Goal: Information Seeking & Learning: Learn about a topic

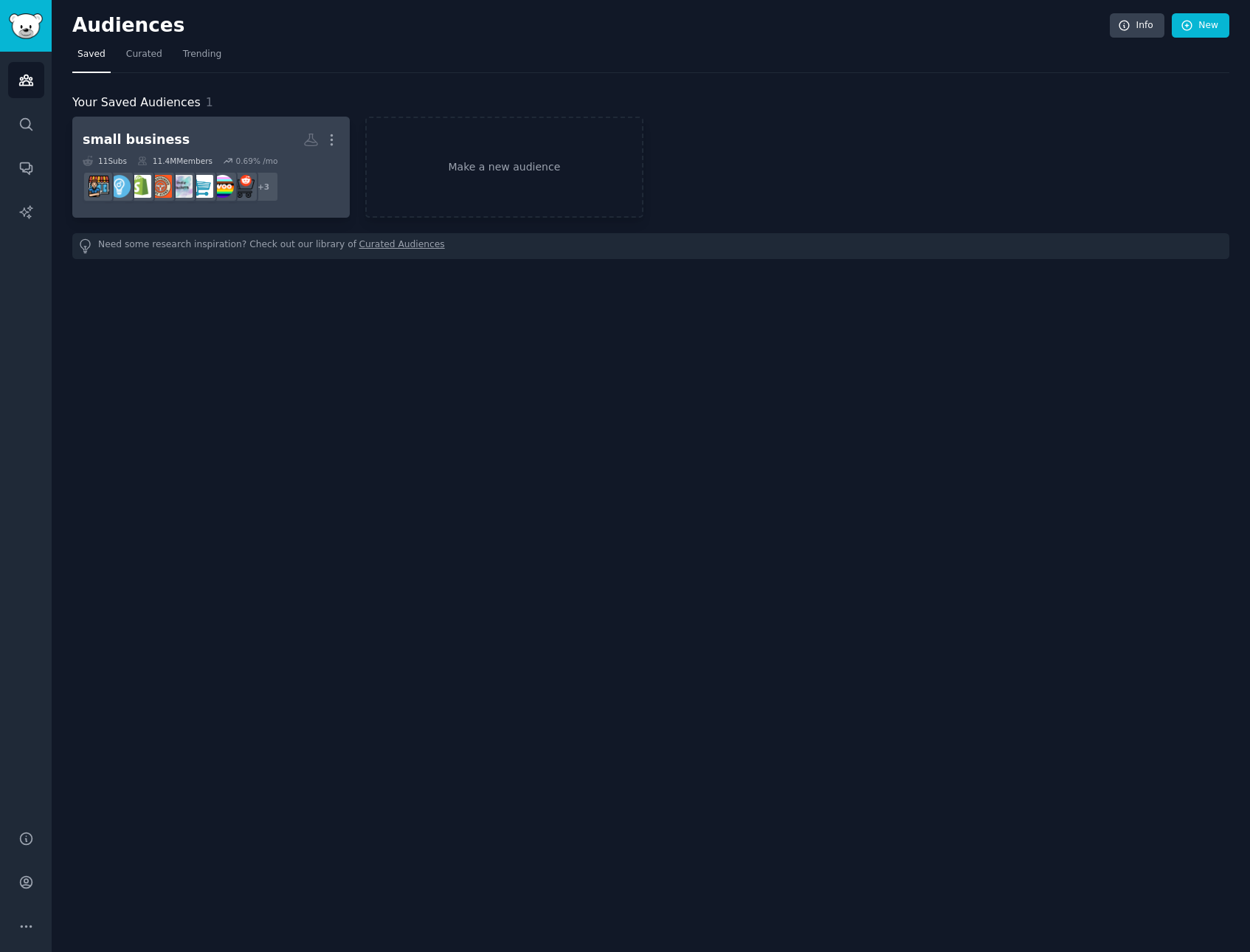
click at [129, 139] on div "small business" at bounding box center [136, 140] width 107 height 18
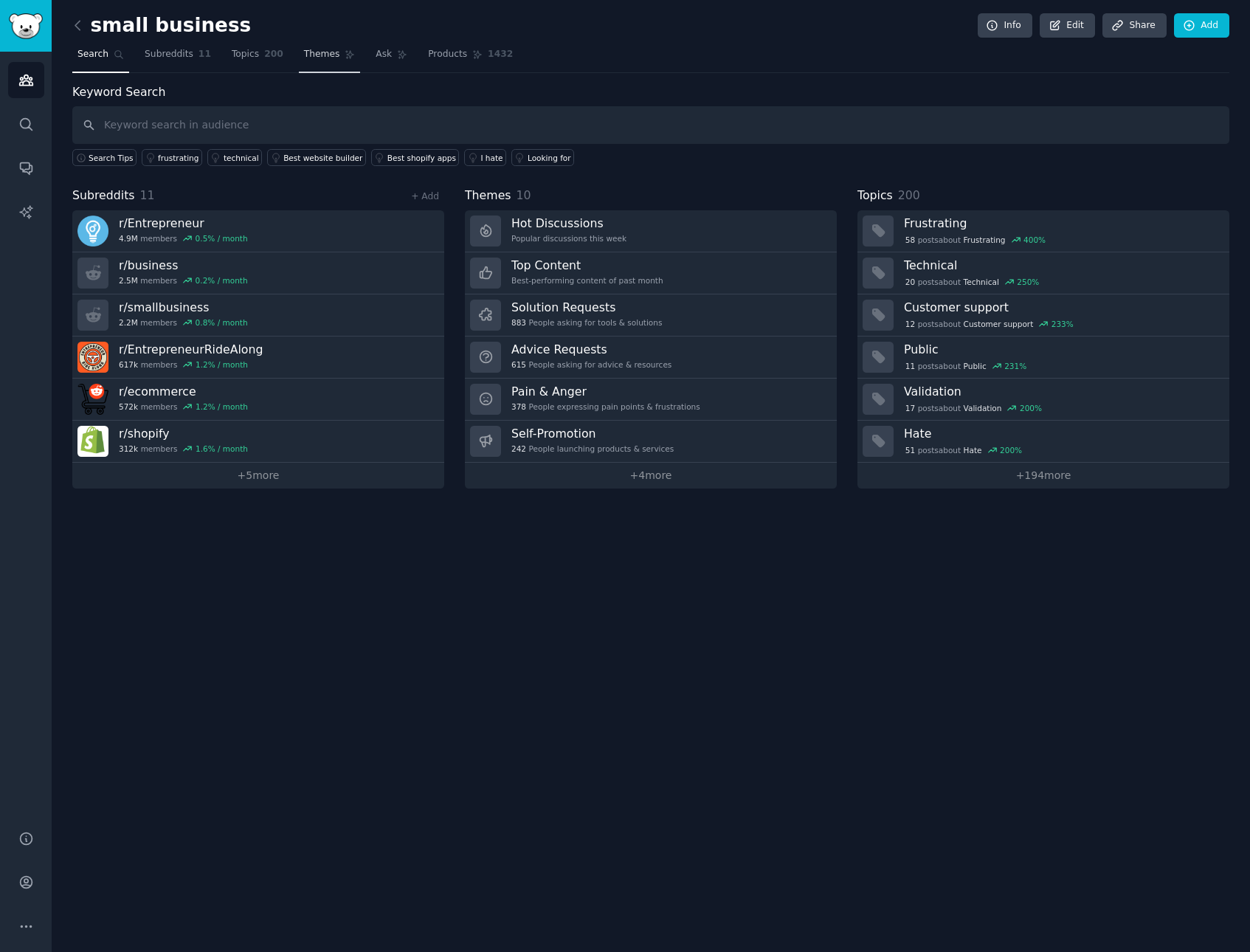
click at [332, 61] on link "Themes" at bounding box center [330, 57] width 62 height 30
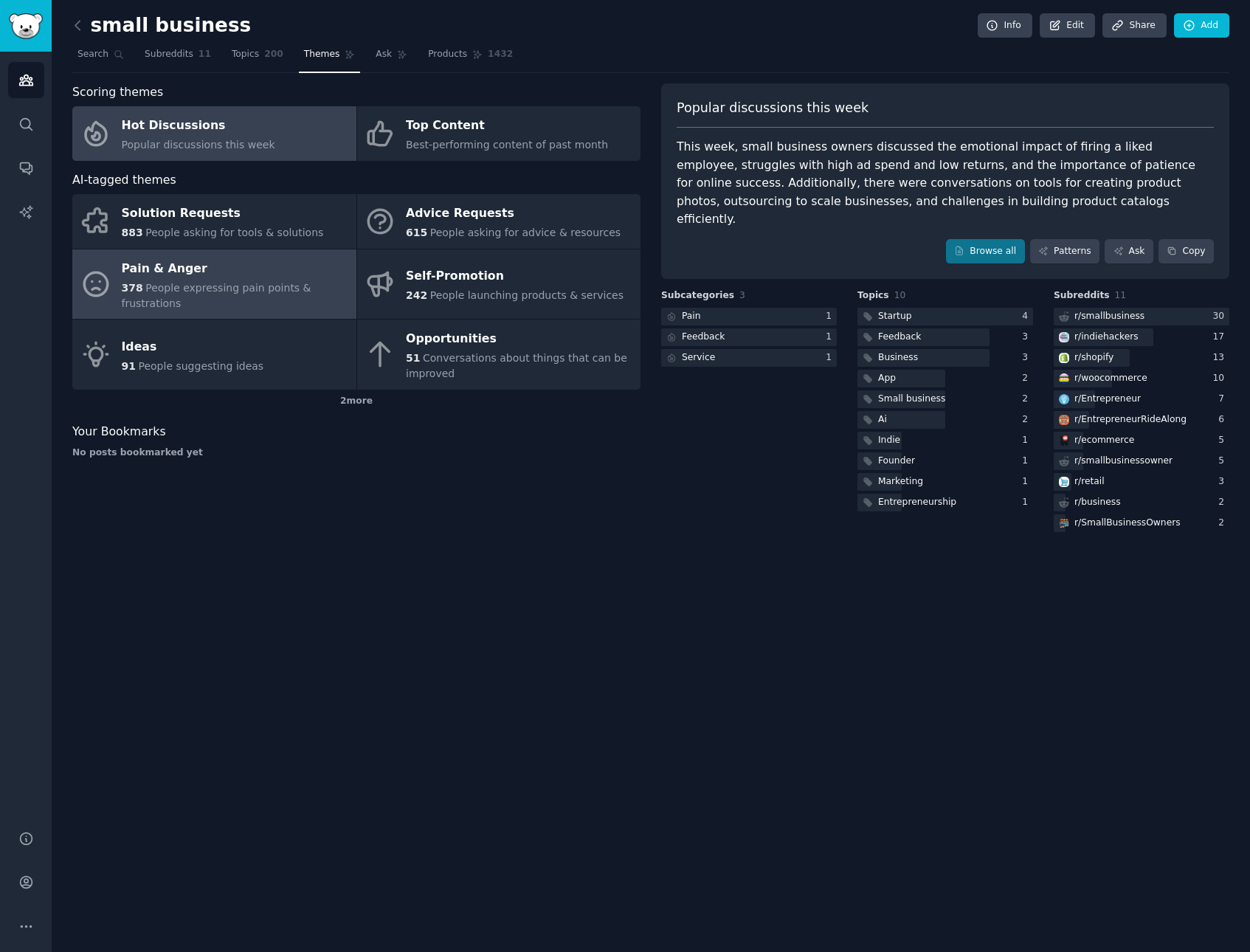
click at [193, 265] on div "Pain & Anger" at bounding box center [235, 268] width 227 height 24
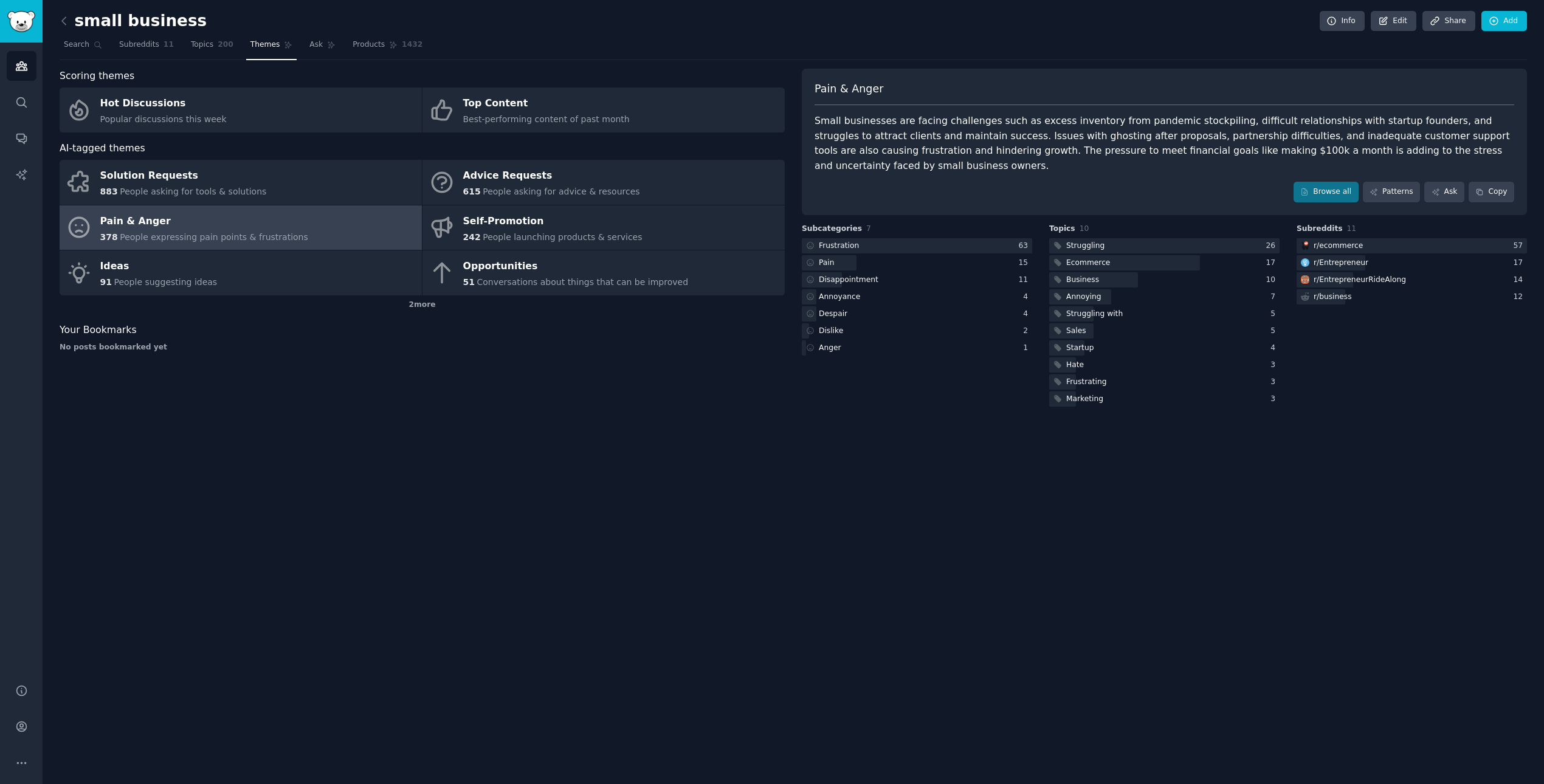
click at [476, 498] on div "small business Info Edit Share Add Search Subreddits 11 Topics 200 Themes Ask P…" at bounding box center [793, 392] width 1501 height 784
click at [66, 20] on icon at bounding box center [64, 20] width 13 height 13
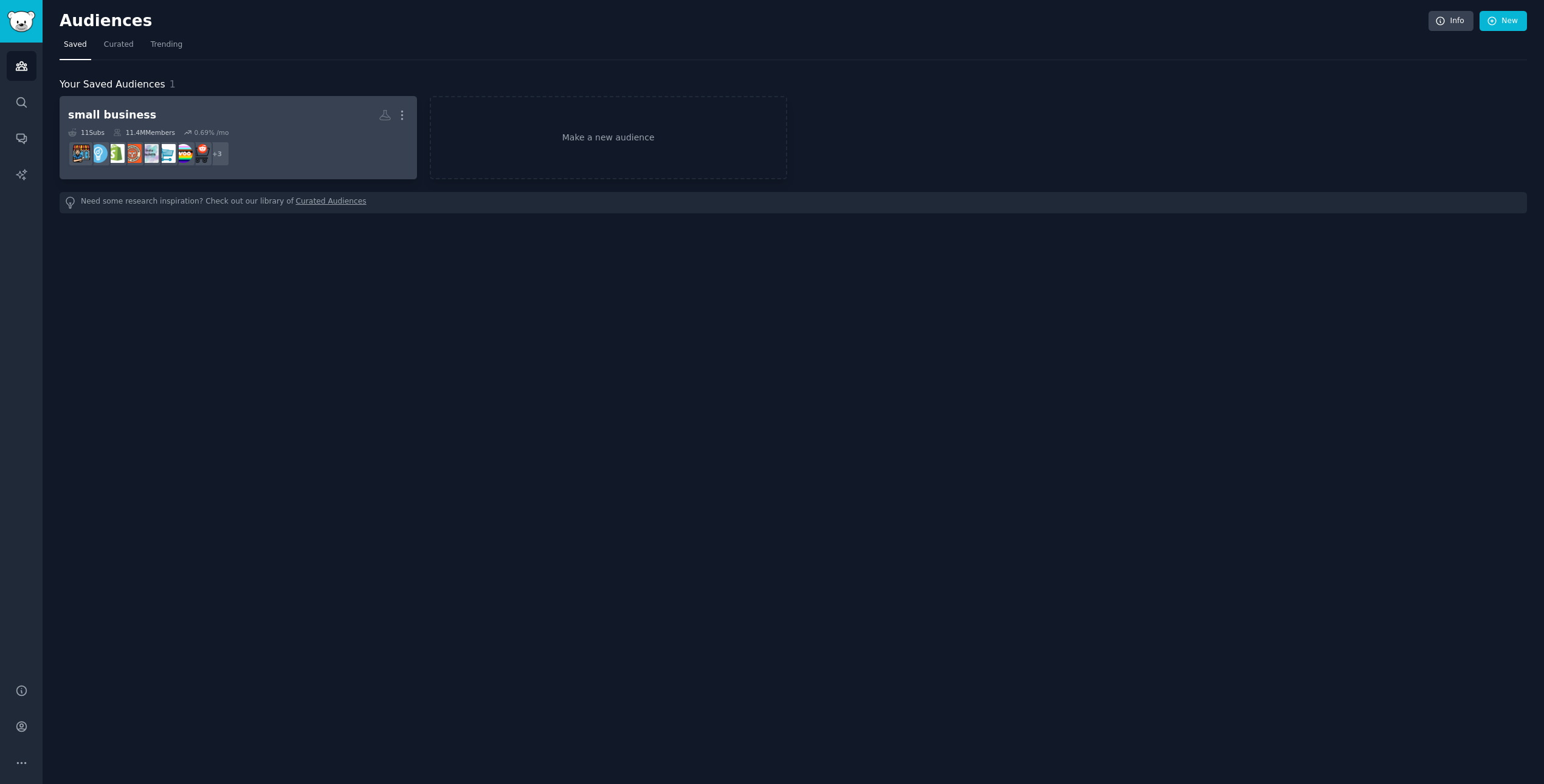
click at [187, 112] on h2 "small business More" at bounding box center [238, 115] width 340 height 21
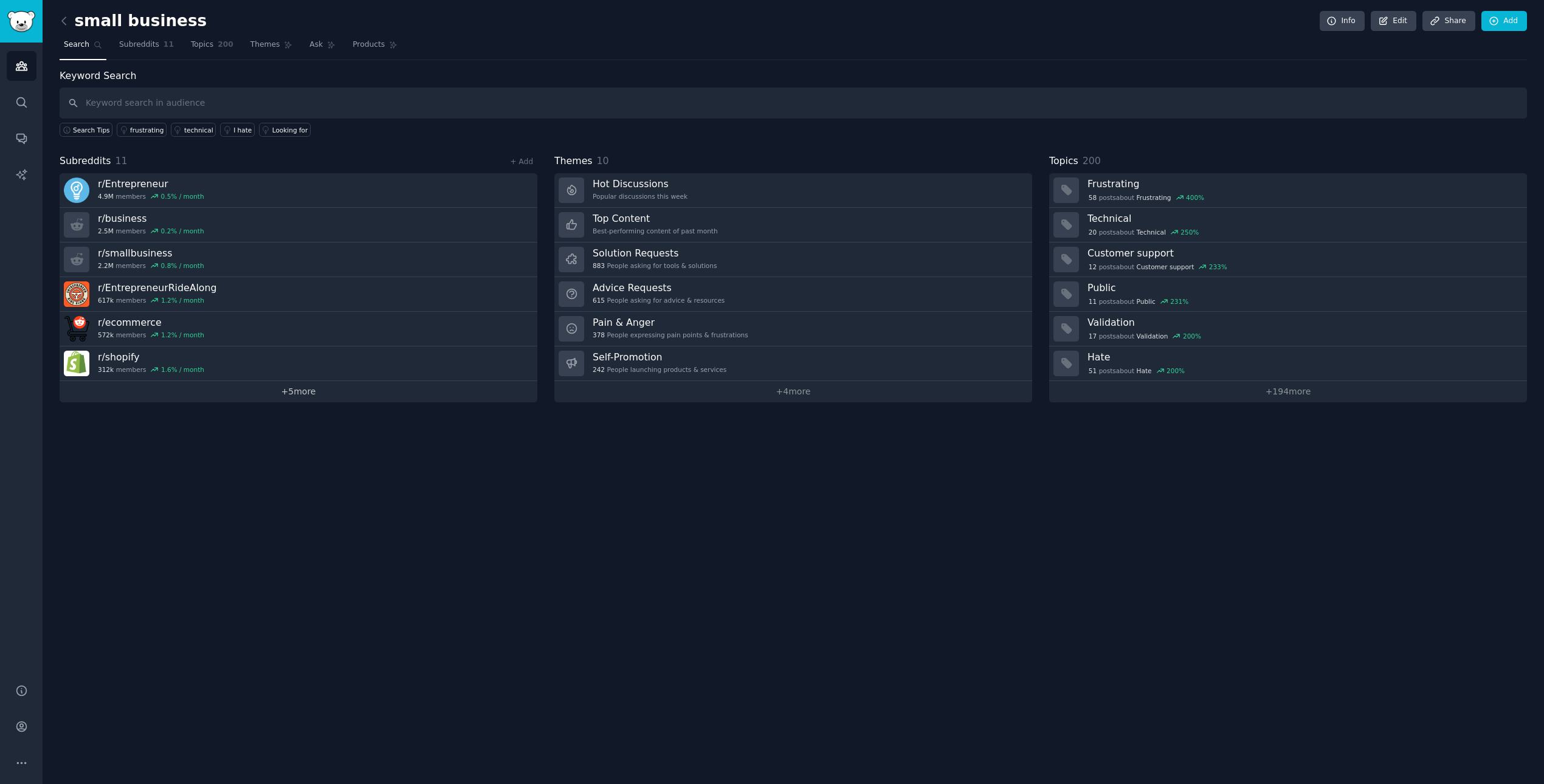
click at [292, 395] on link "+ 5 more" at bounding box center [299, 392] width 478 height 21
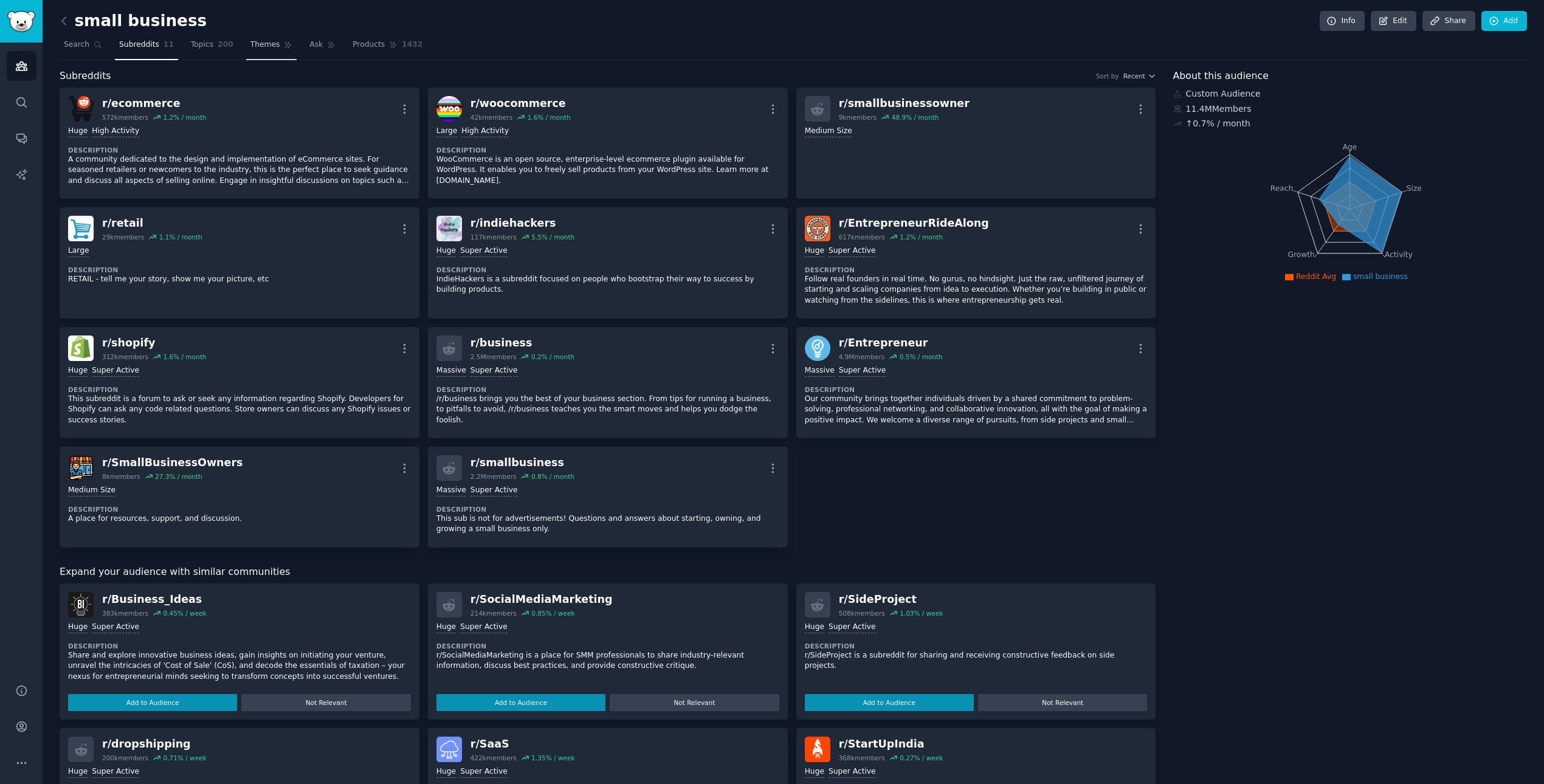
click at [273, 50] on link "Themes" at bounding box center [272, 47] width 51 height 25
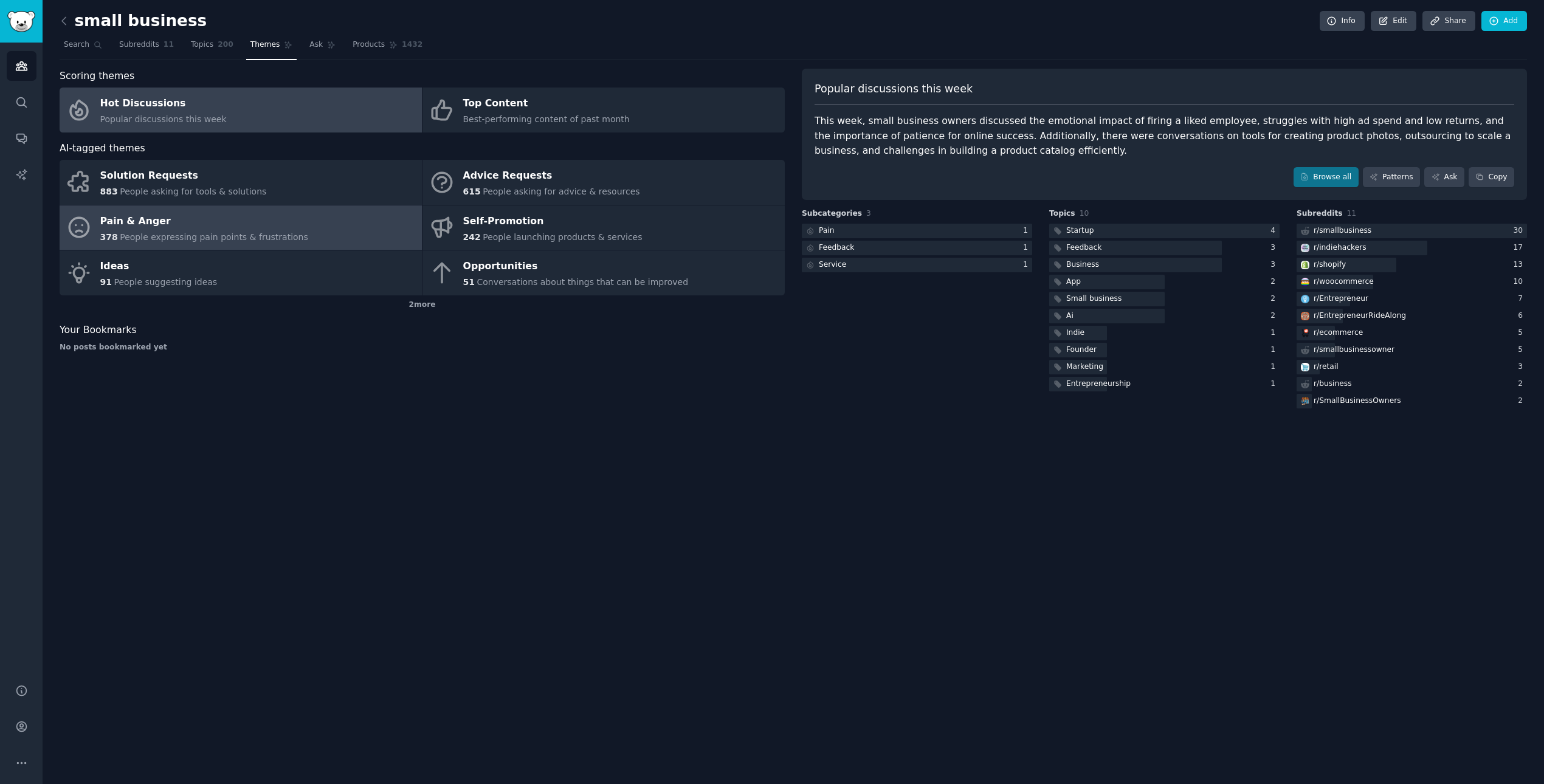
click at [127, 222] on div "Pain & Anger" at bounding box center [205, 221] width 208 height 19
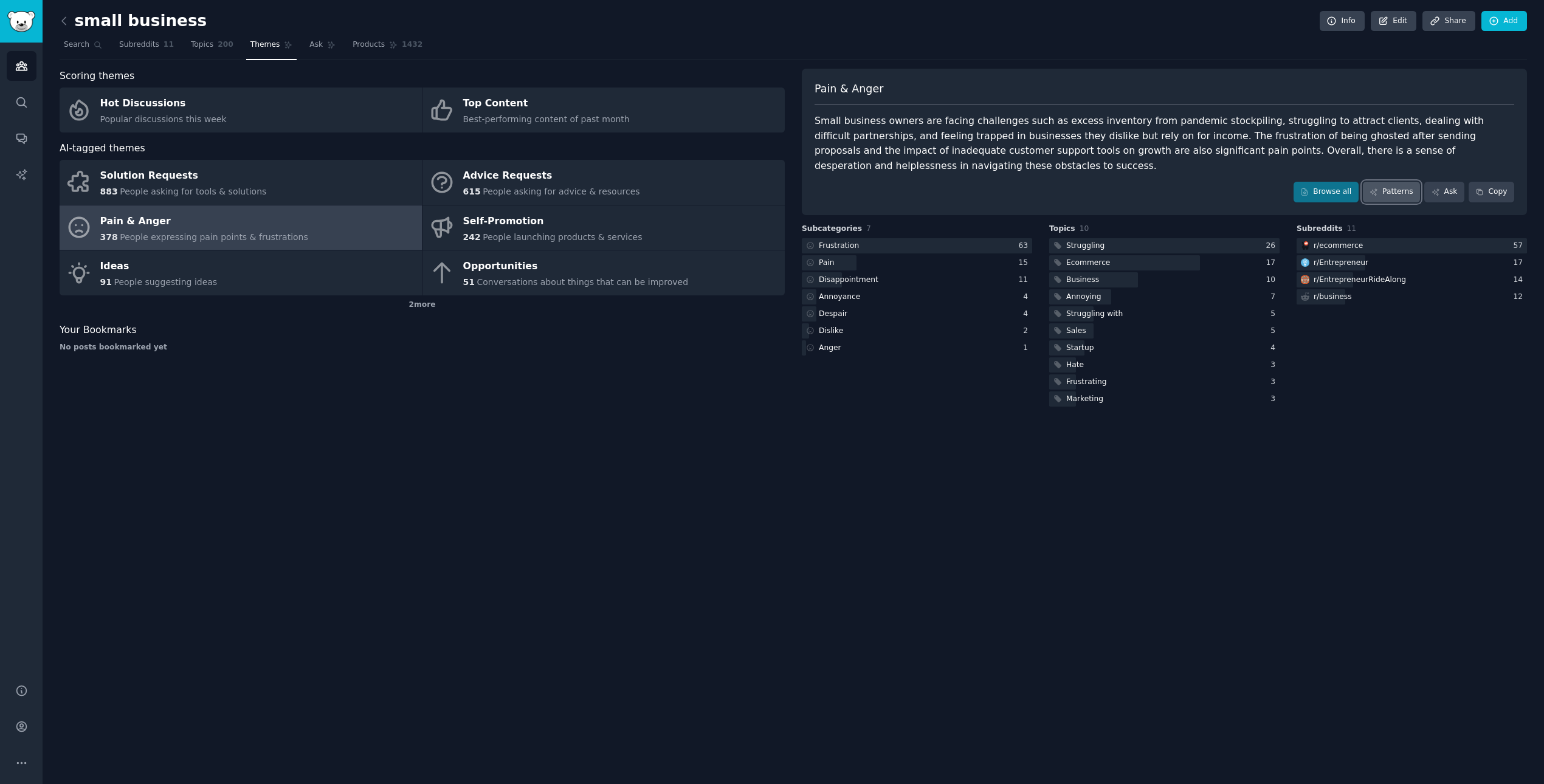
click at [1029, 192] on link "Patterns" at bounding box center [1391, 192] width 57 height 21
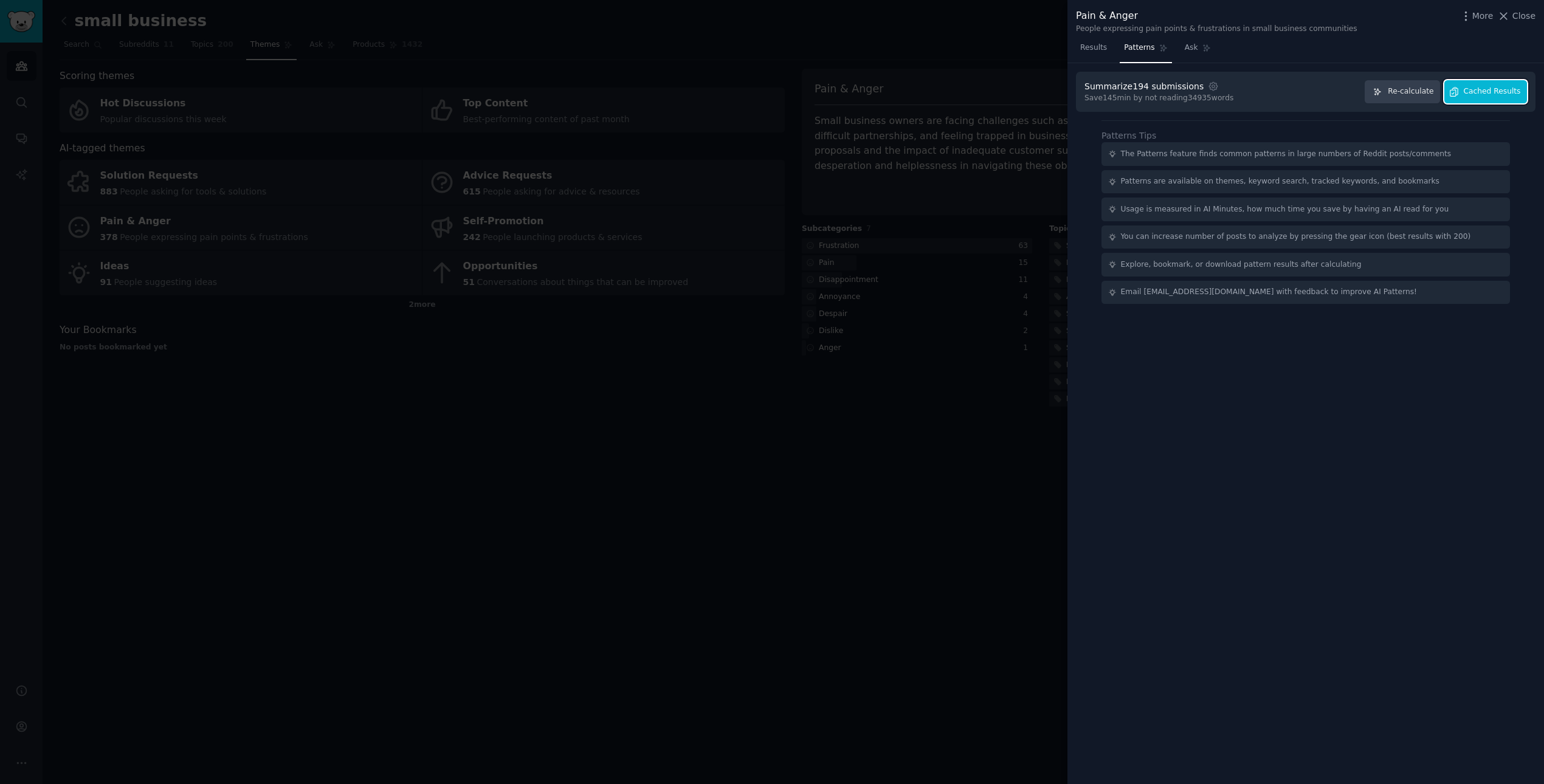
click at [1029, 91] on span "Cached Results" at bounding box center [1492, 91] width 57 height 11
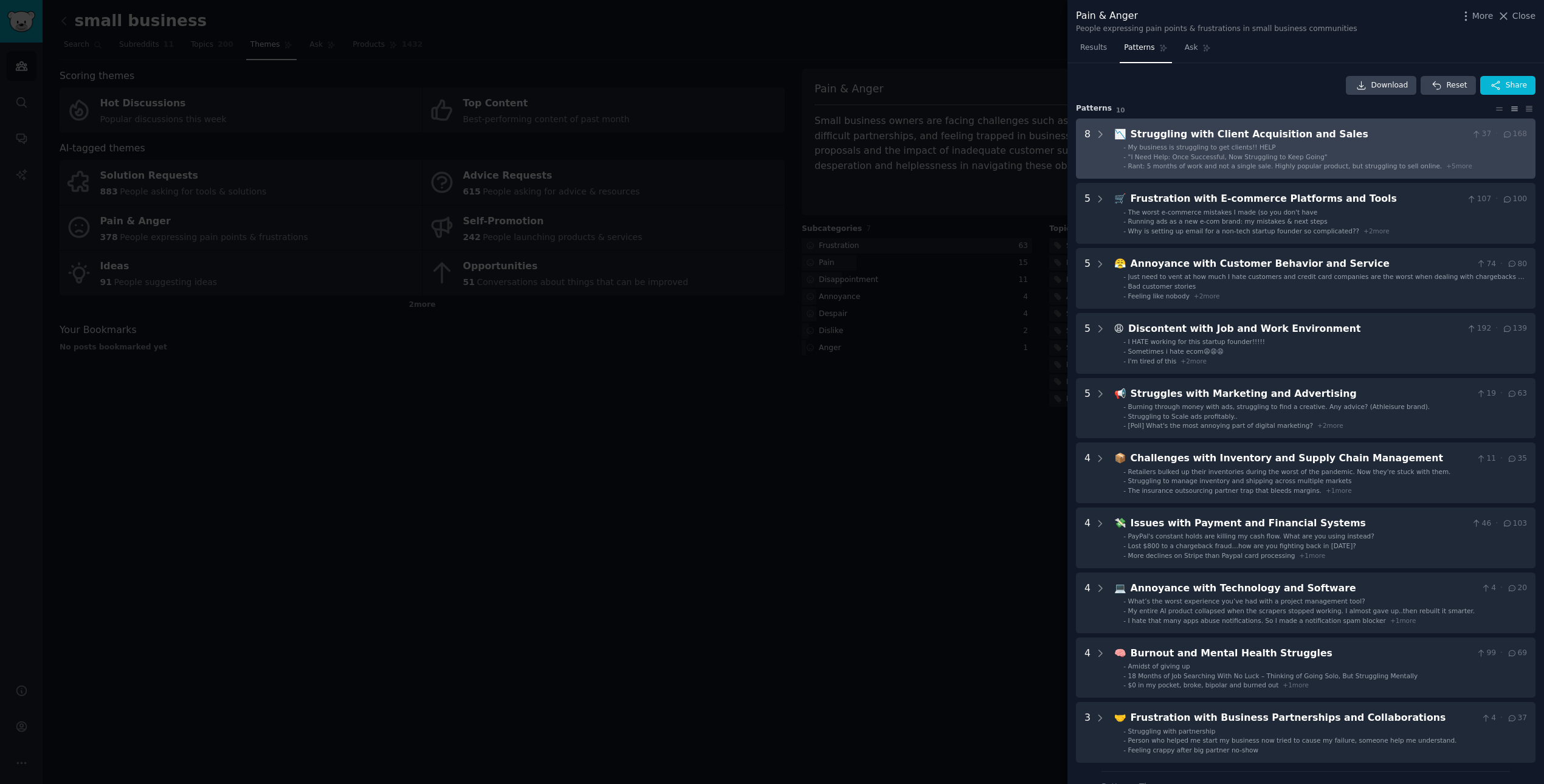
click at [1029, 136] on div "Struggling with Client Acquisition and Sales" at bounding box center [1299, 135] width 337 height 15
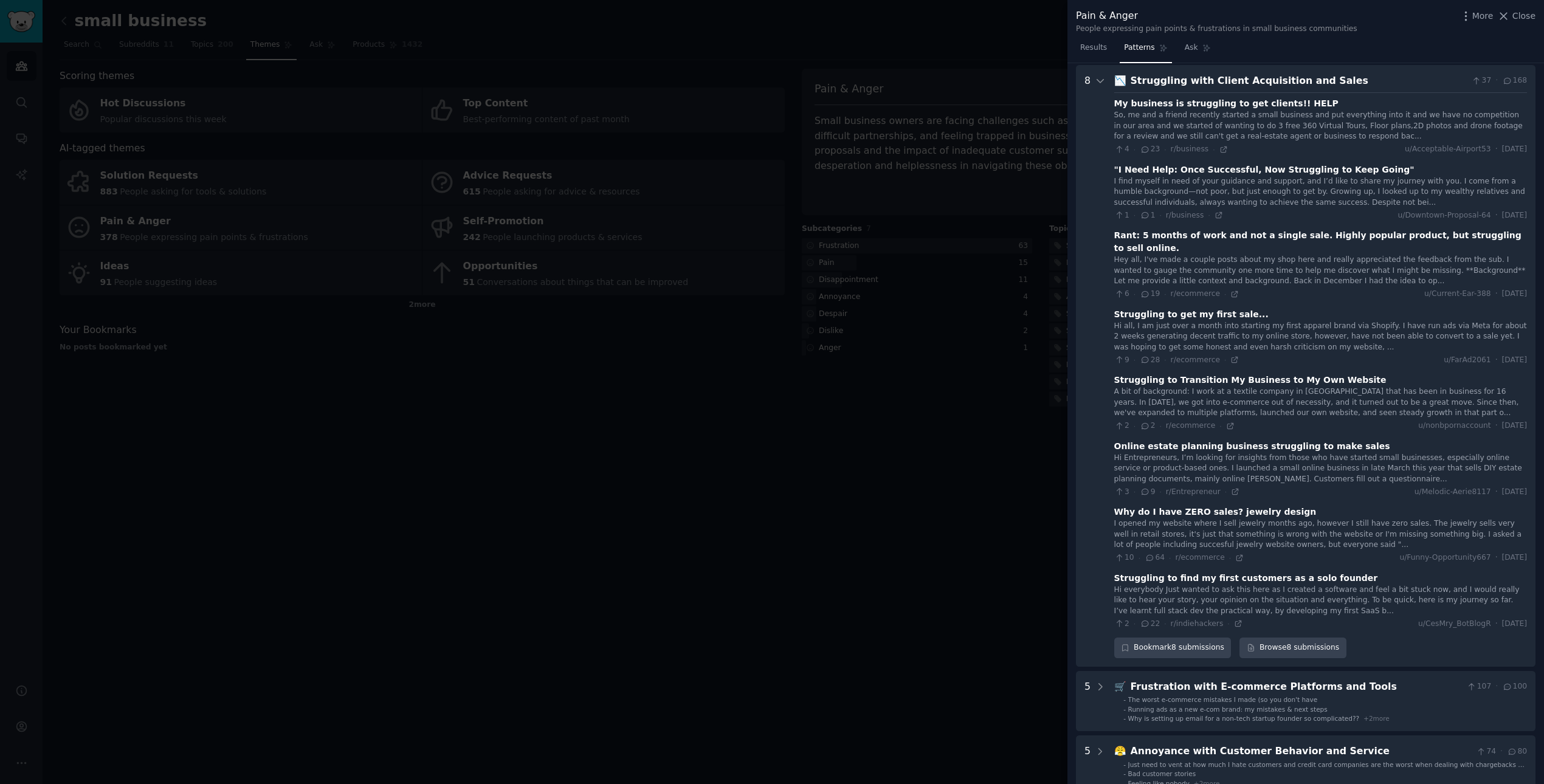
scroll to position [55, 0]
click at [1029, 636] on link "Browse 8 submissions" at bounding box center [1293, 646] width 106 height 21
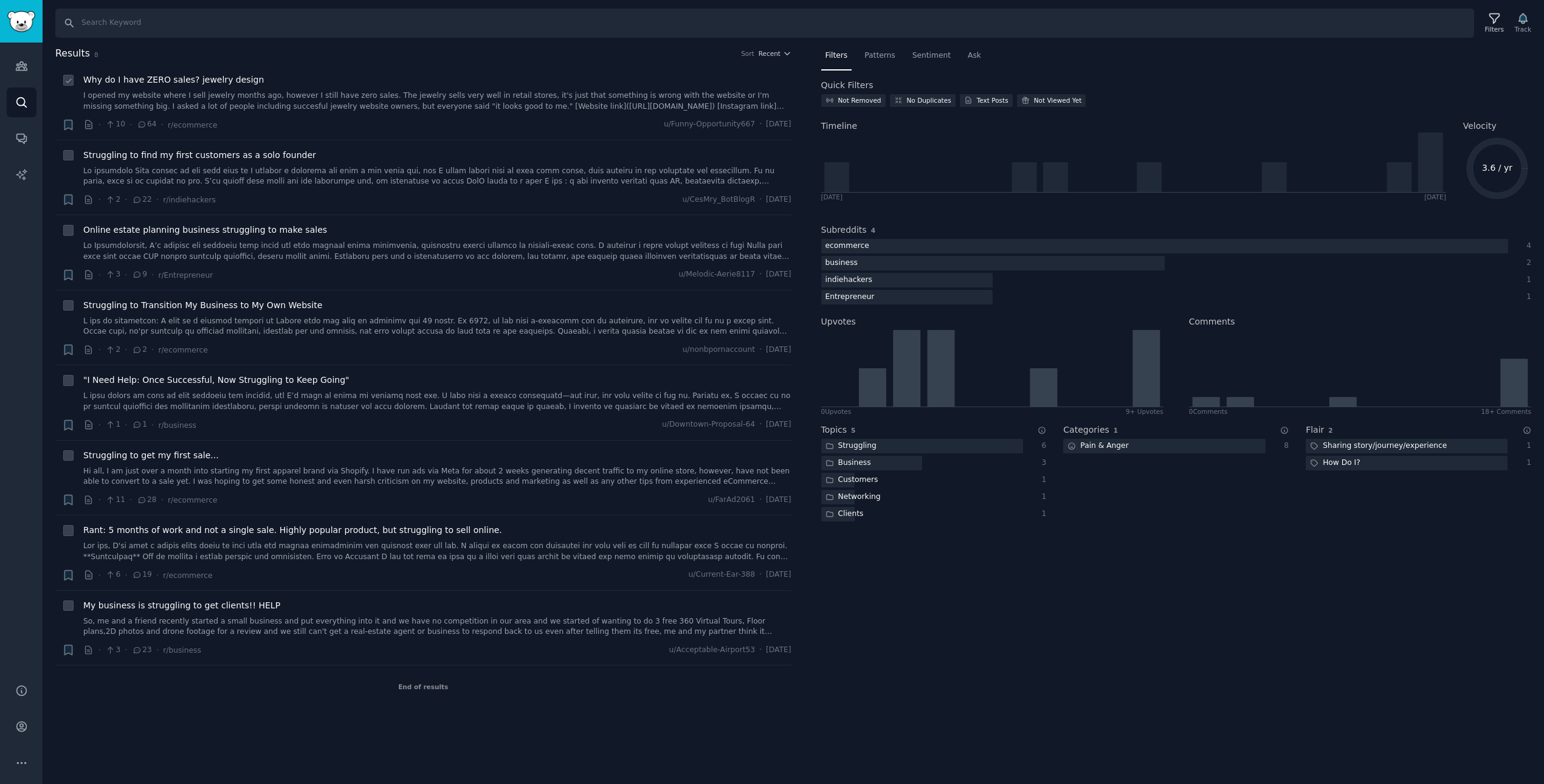
click at [174, 98] on link "I opened my website where I sell jewelry months ago, however I still have zero …" at bounding box center [437, 101] width 708 height 21
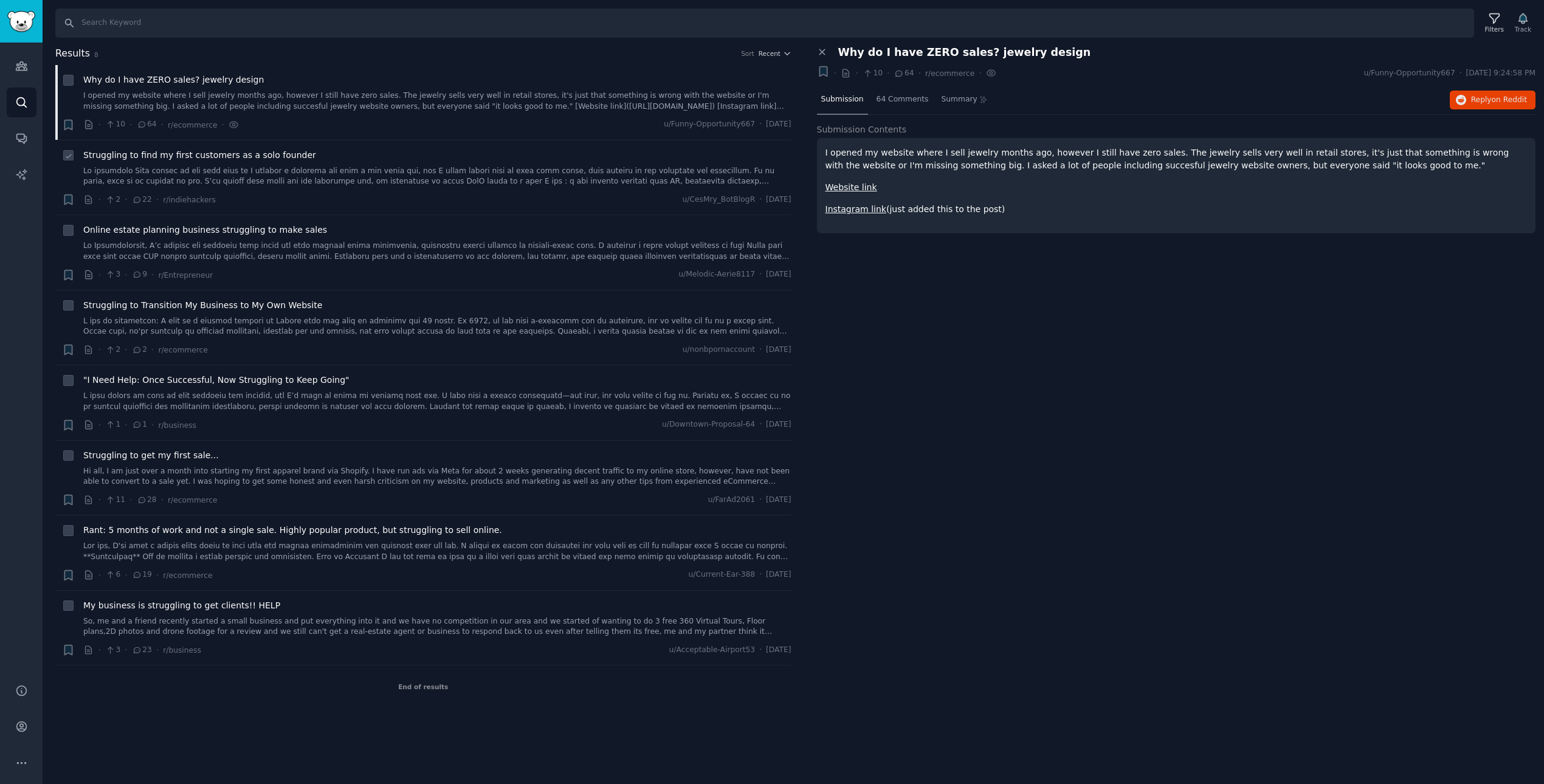
click at [179, 166] on link at bounding box center [437, 177] width 708 height 21
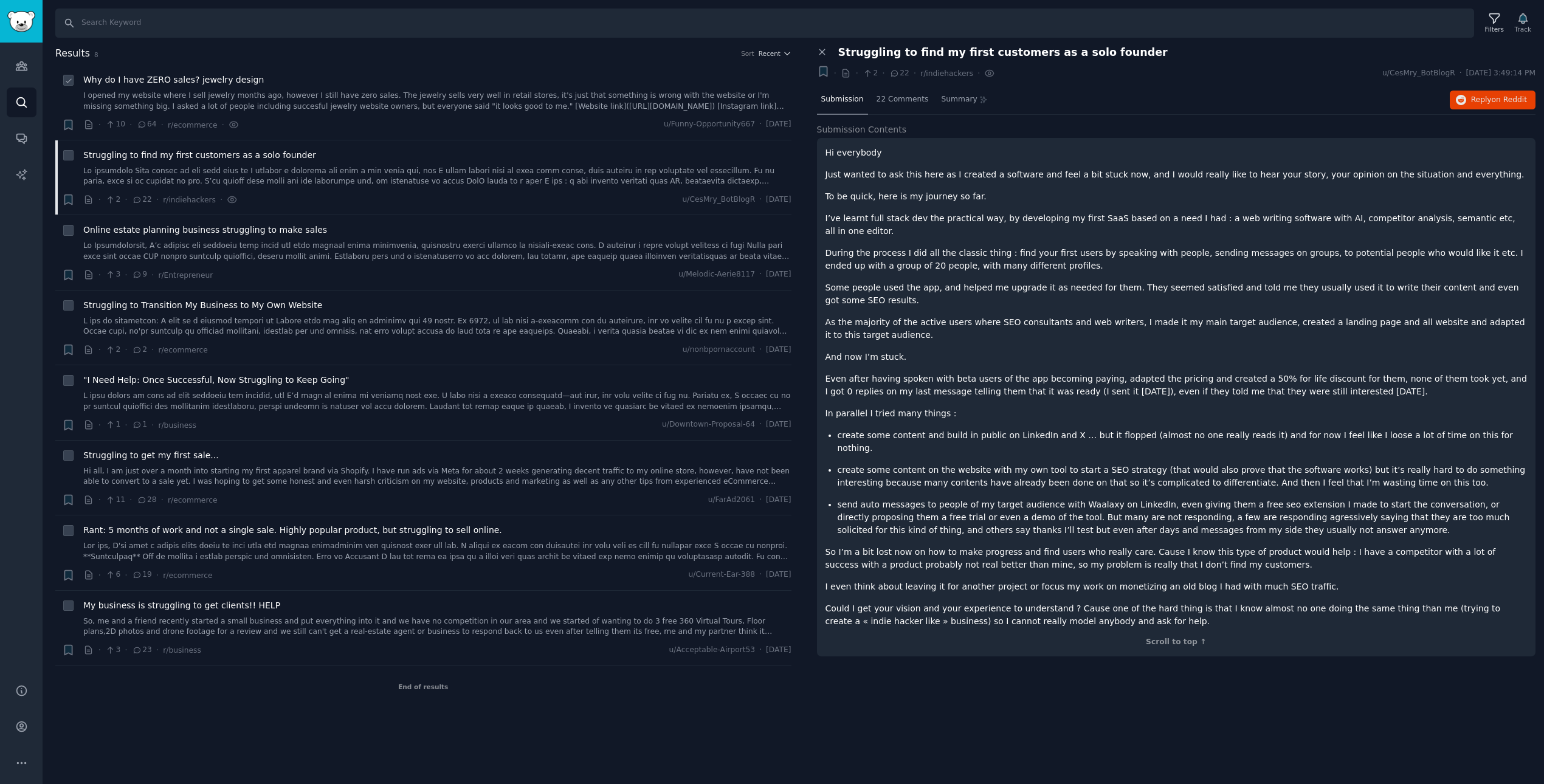
click at [206, 118] on span "r/ecommerce" at bounding box center [193, 124] width 49 height 13
click at [1029, 97] on span "on Reddit" at bounding box center [1509, 99] width 35 height 8
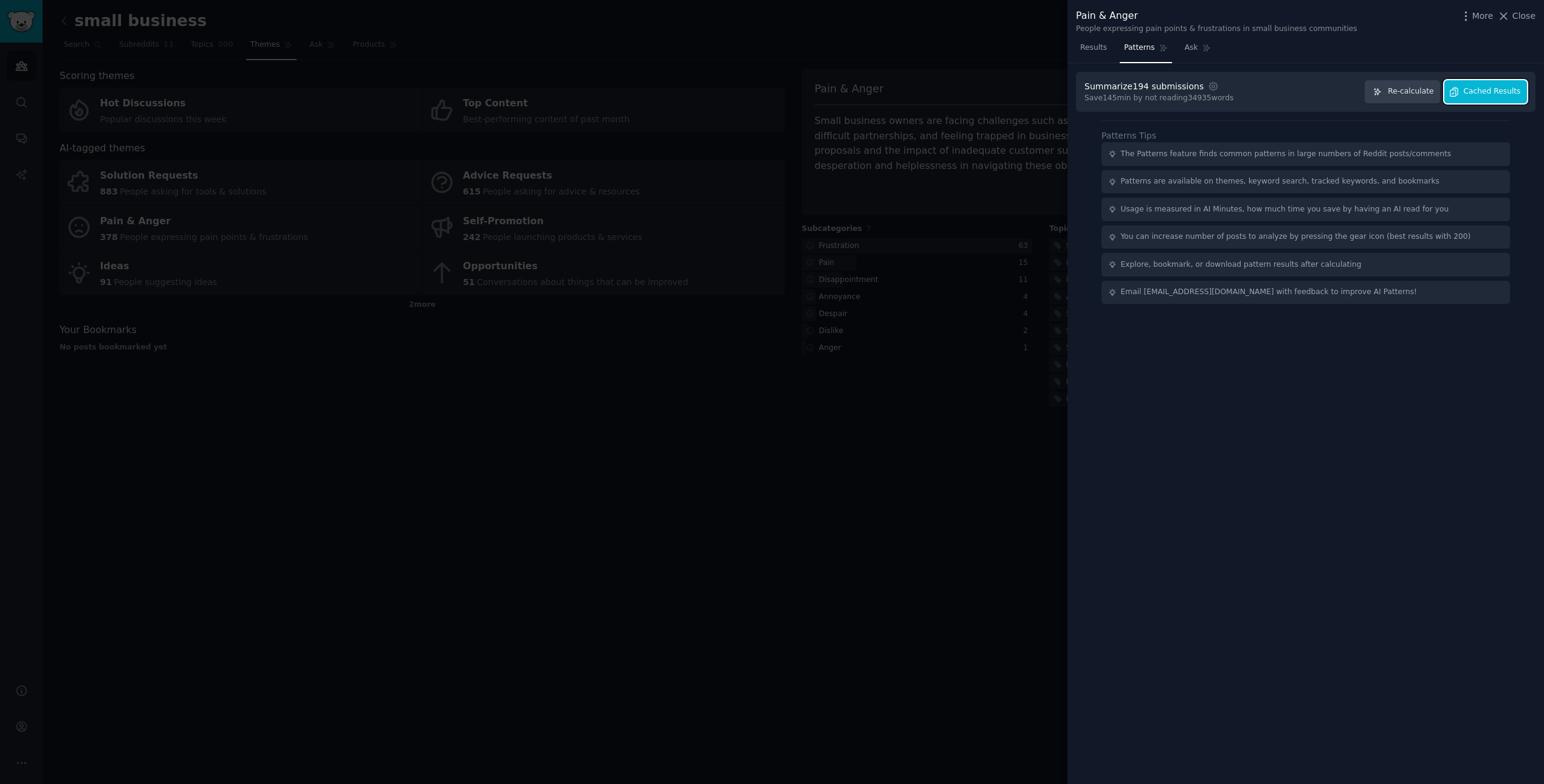
click at [1029, 98] on button "Cached Results" at bounding box center [1486, 92] width 82 height 24
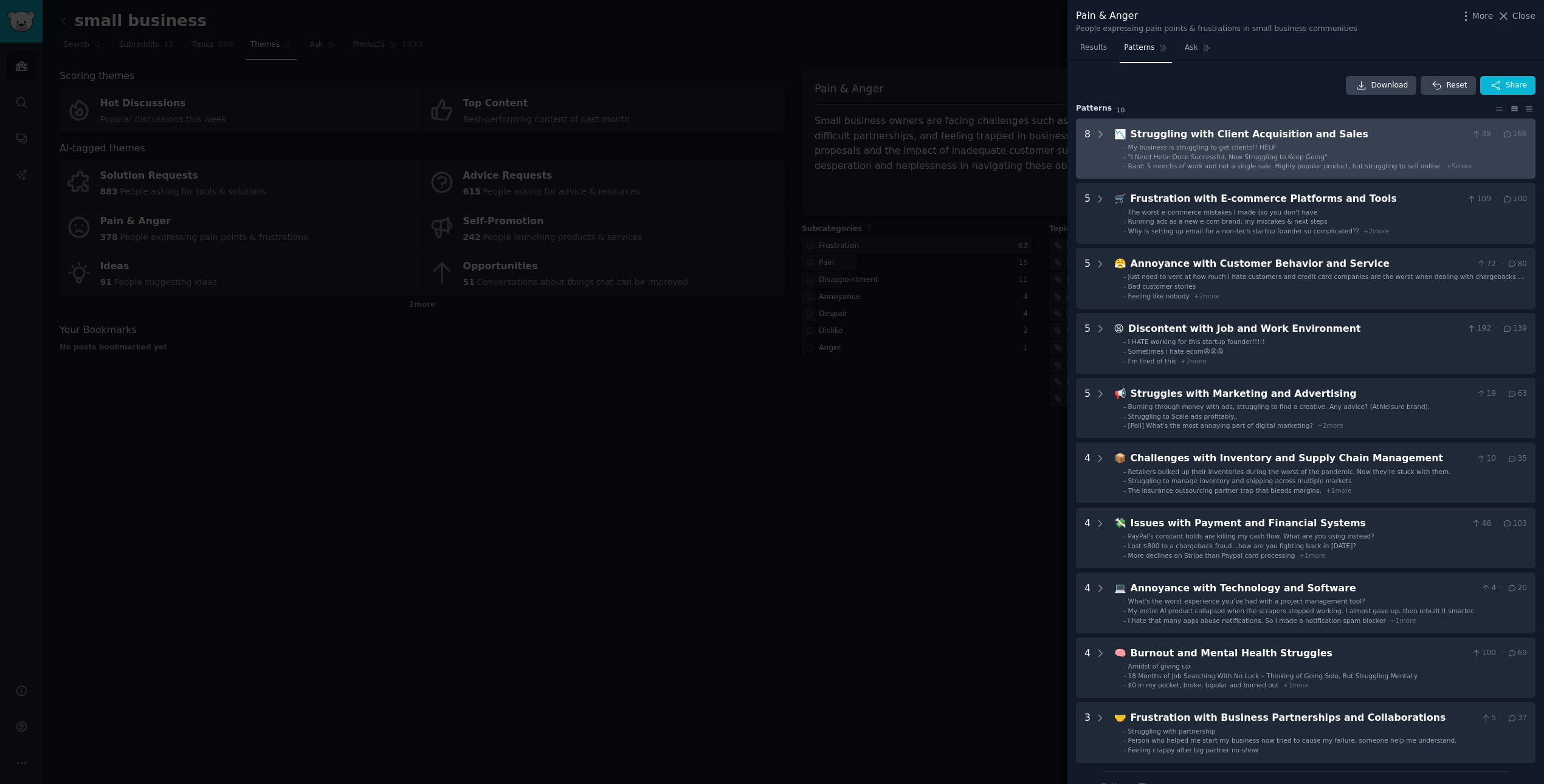
click at [1029, 139] on div "Struggling with Client Acquisition and Sales" at bounding box center [1299, 135] width 337 height 15
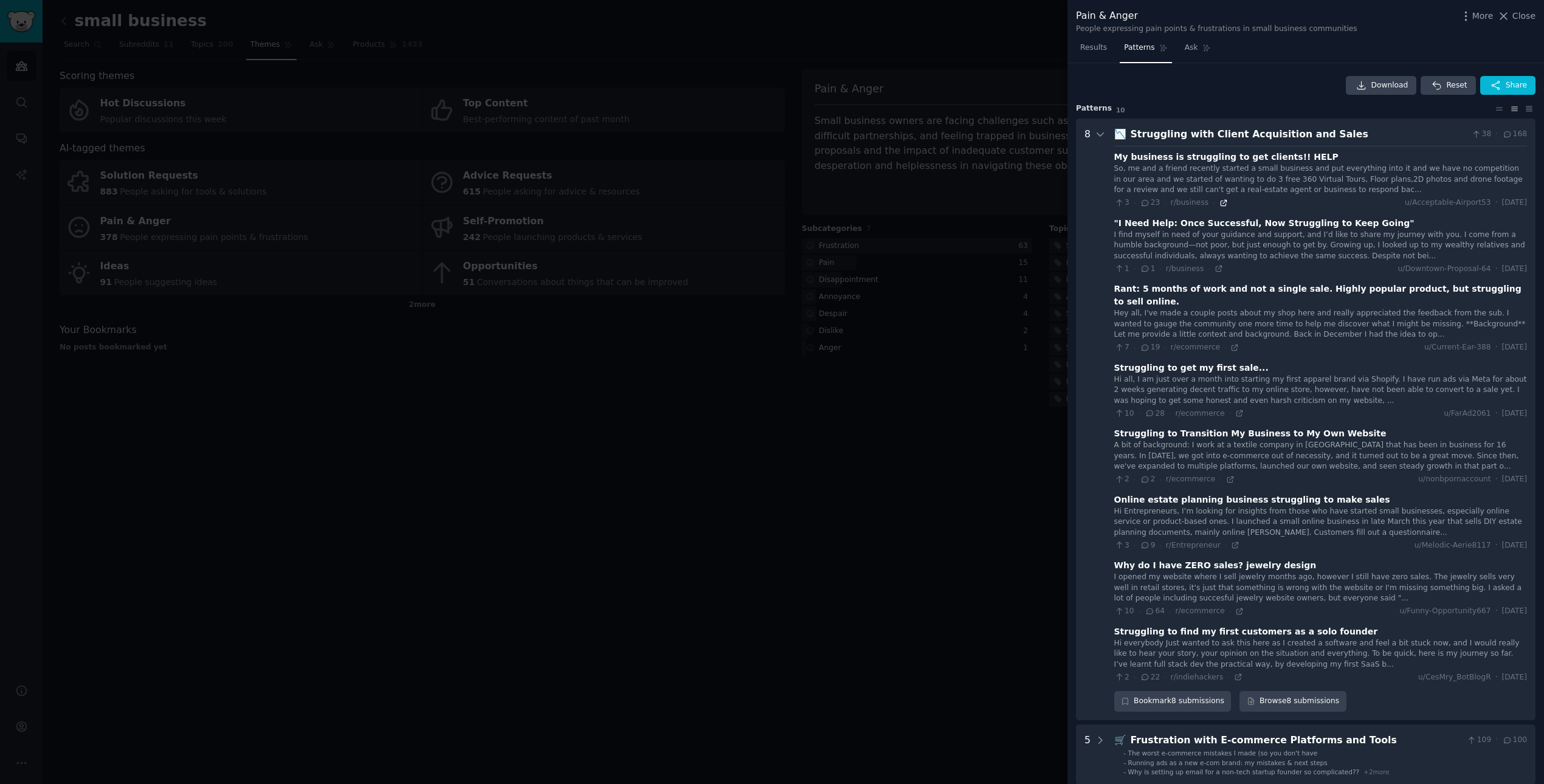
click at [1029, 204] on icon at bounding box center [1223, 202] width 8 height 8
click at [1029, 112] on icon at bounding box center [1499, 109] width 13 height 8
click at [1029, 112] on icon at bounding box center [1514, 109] width 13 height 8
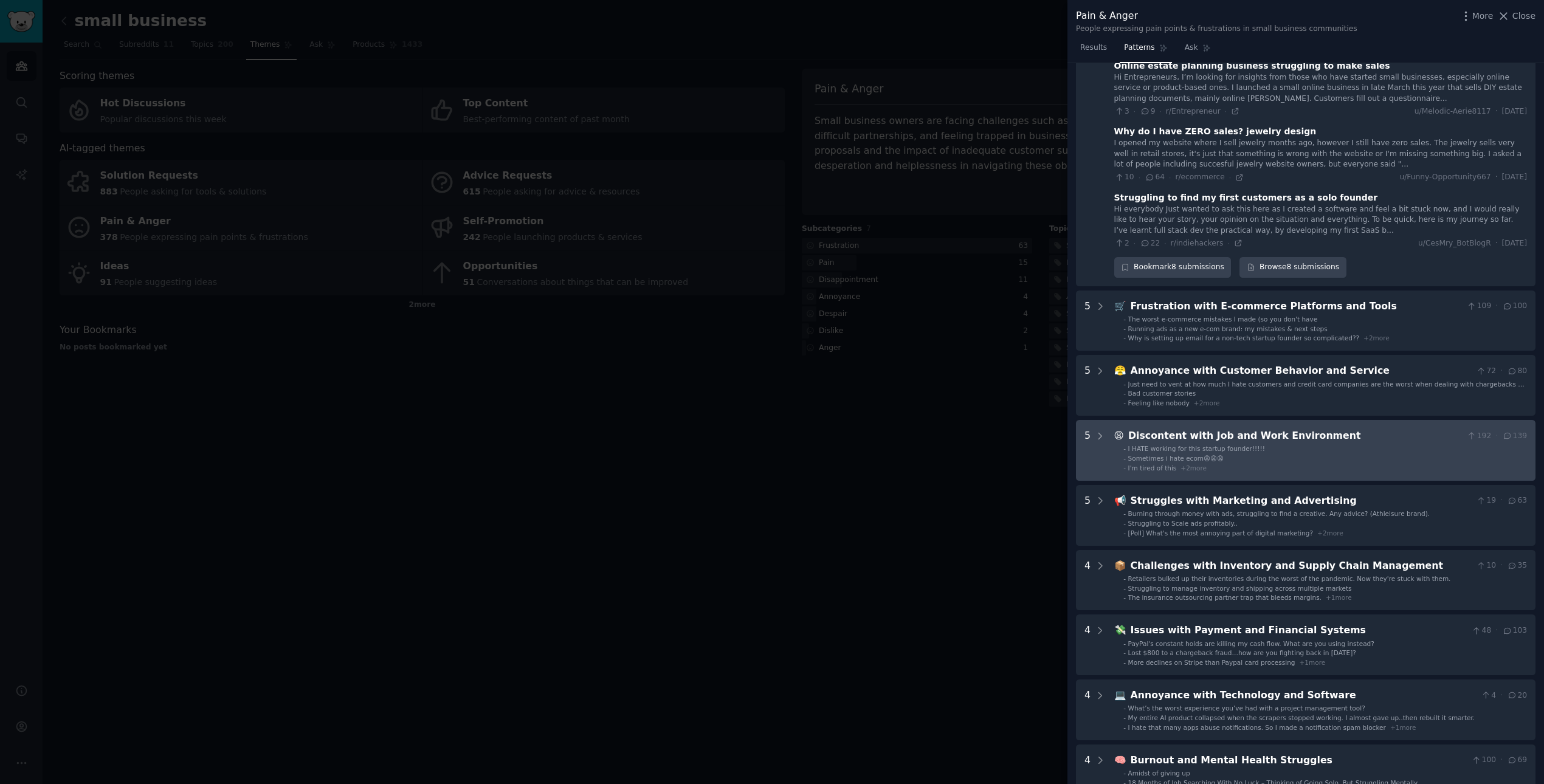
scroll to position [443, 0]
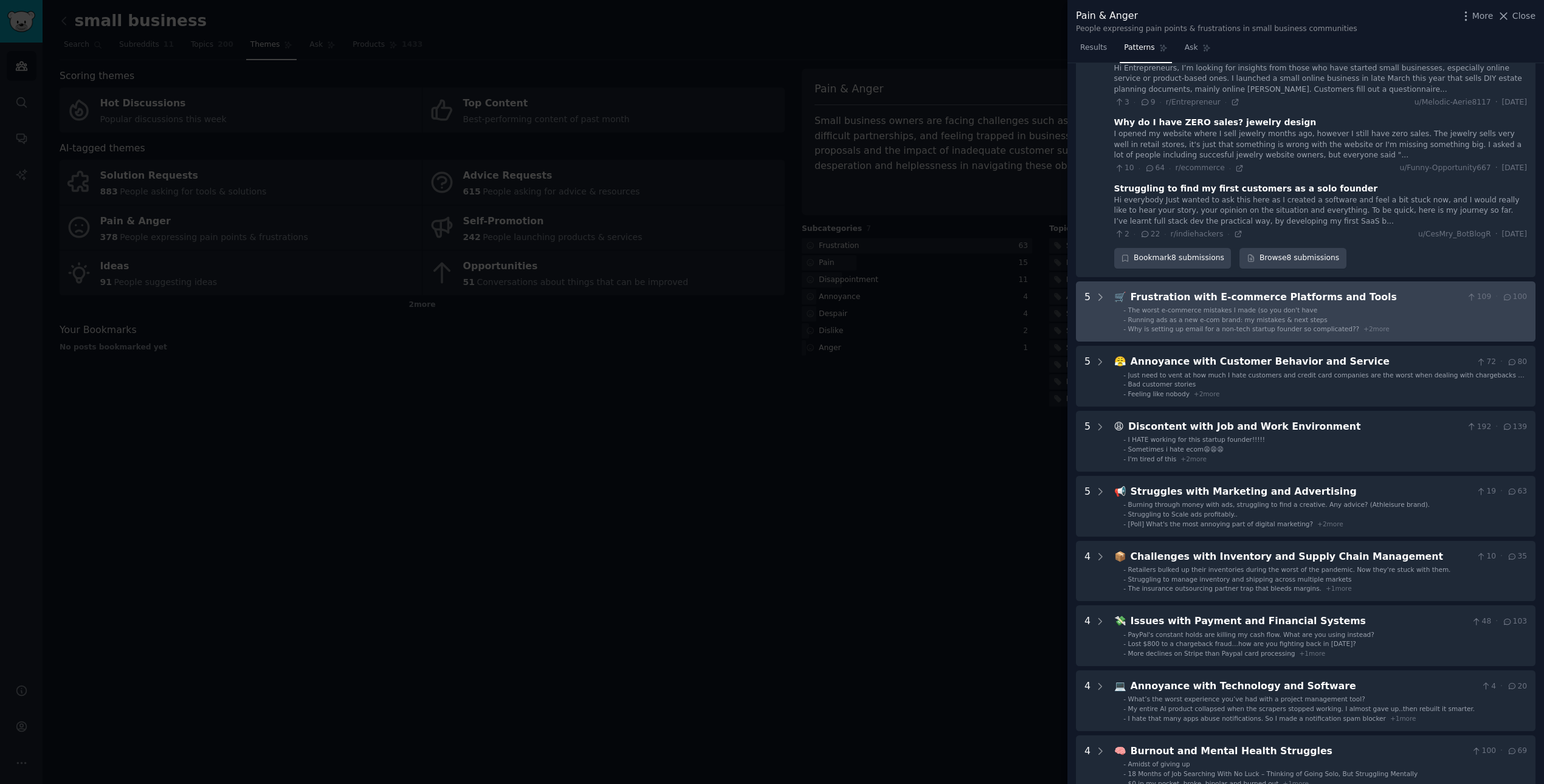
click at [1029, 292] on div "🛒 Frustration with E-commerce Platforms and Tools 109 · 100 - The worst e-comme…" at bounding box center [1321, 312] width 413 height 43
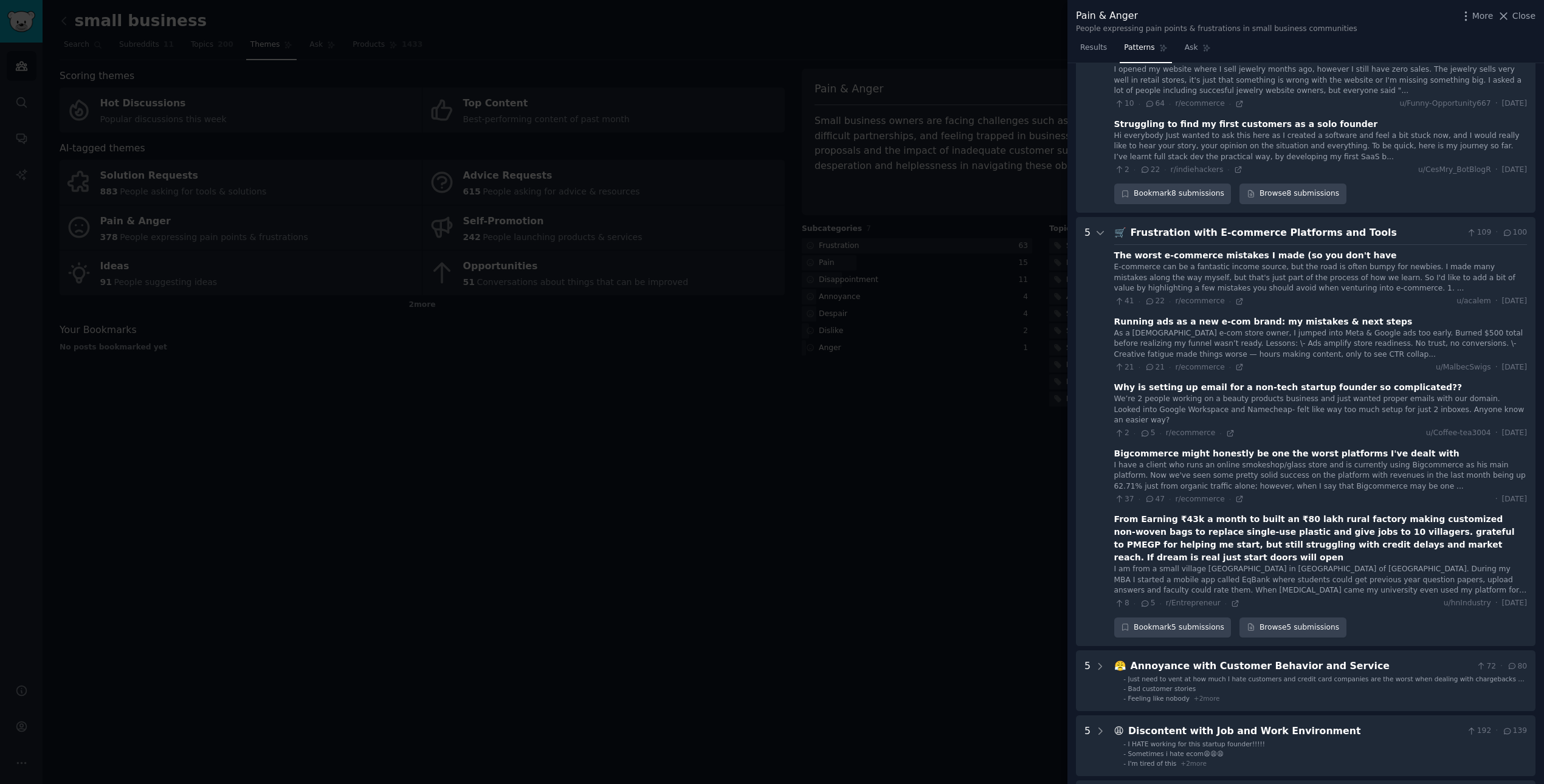
scroll to position [494, 0]
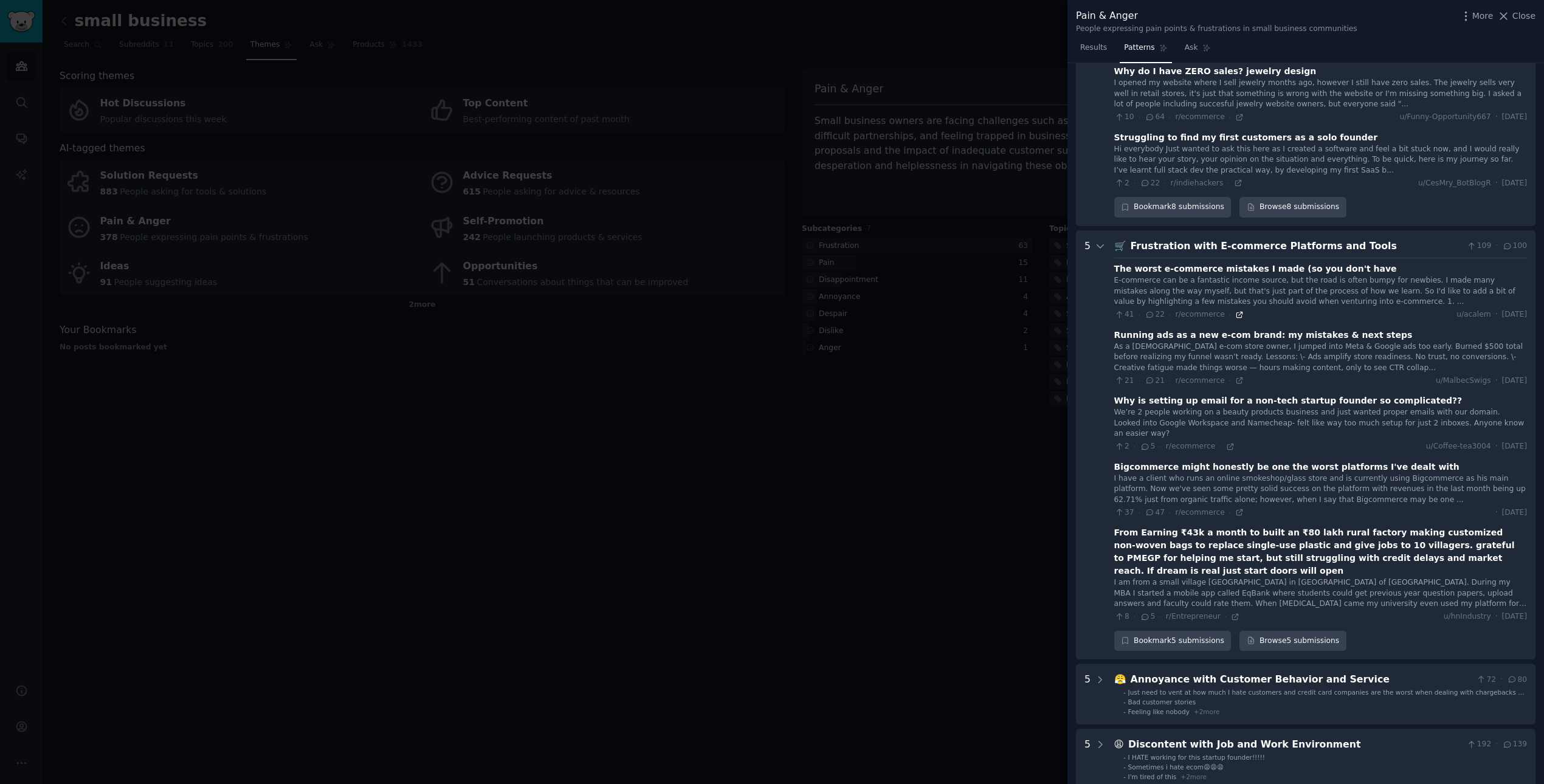
click at [1029, 312] on icon at bounding box center [1239, 314] width 5 height 5
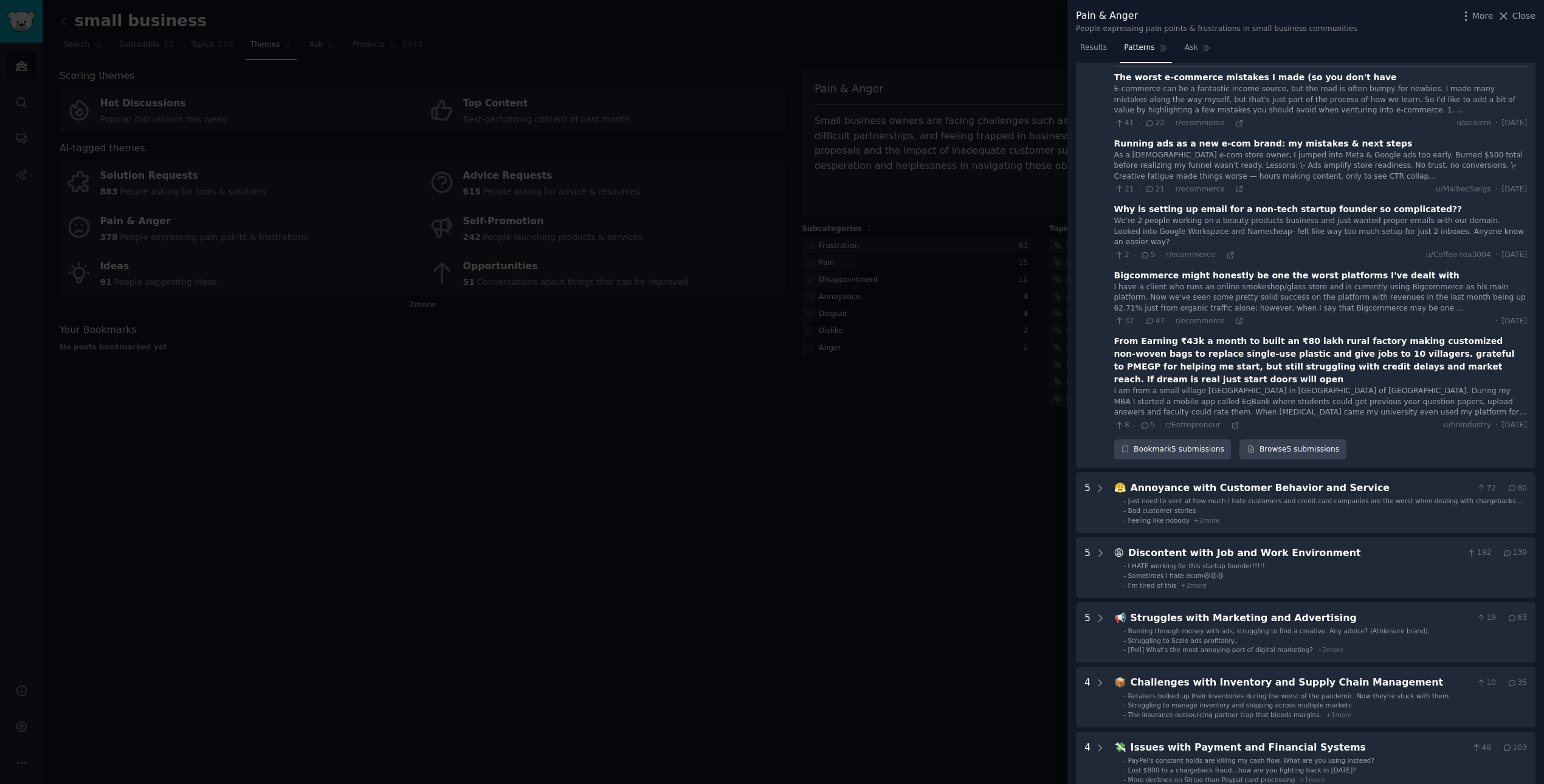
scroll to position [718, 0]
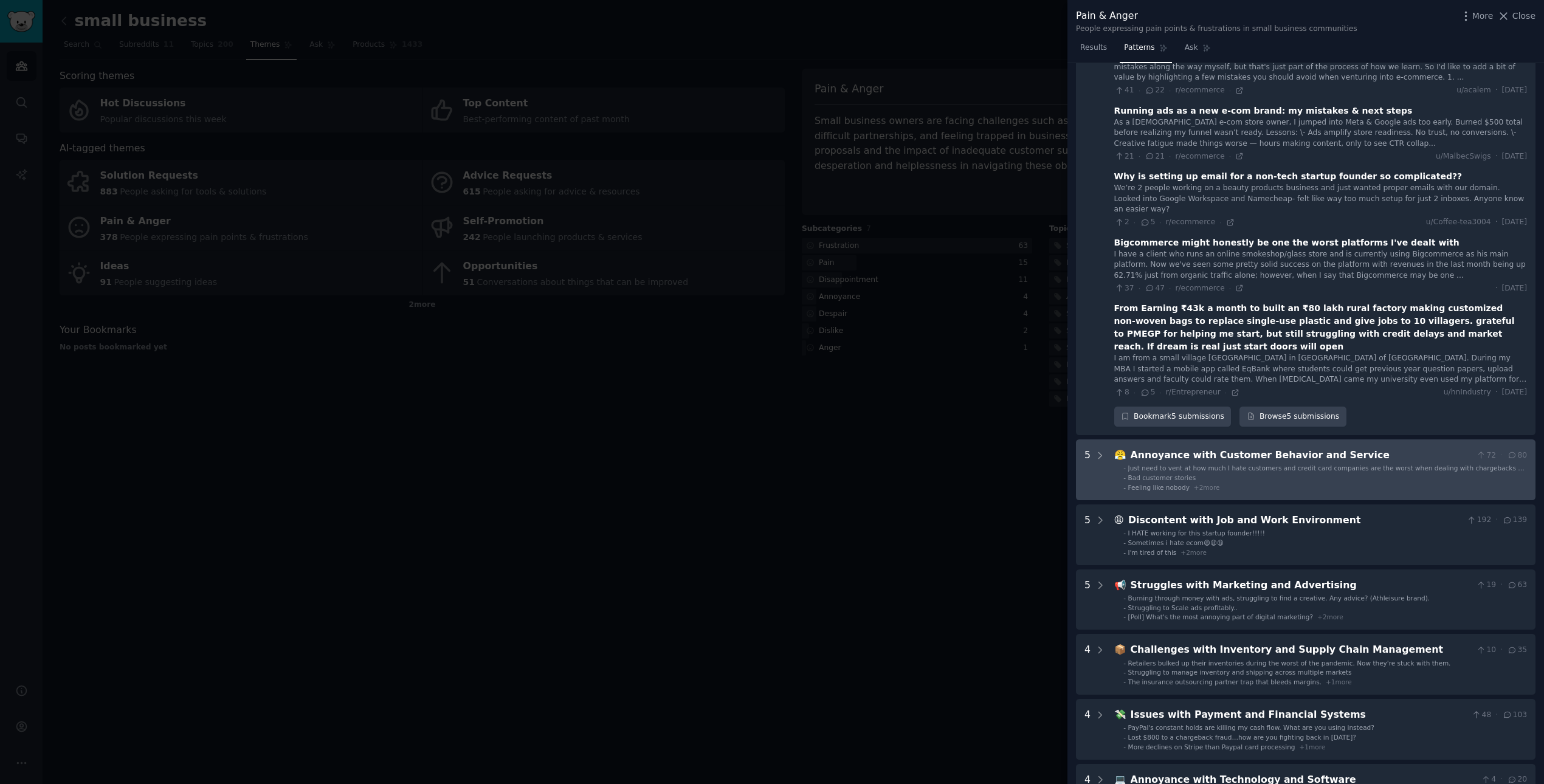
click at [1029, 448] on div "Annoyance with Customer Behavior and Service" at bounding box center [1301, 455] width 341 height 15
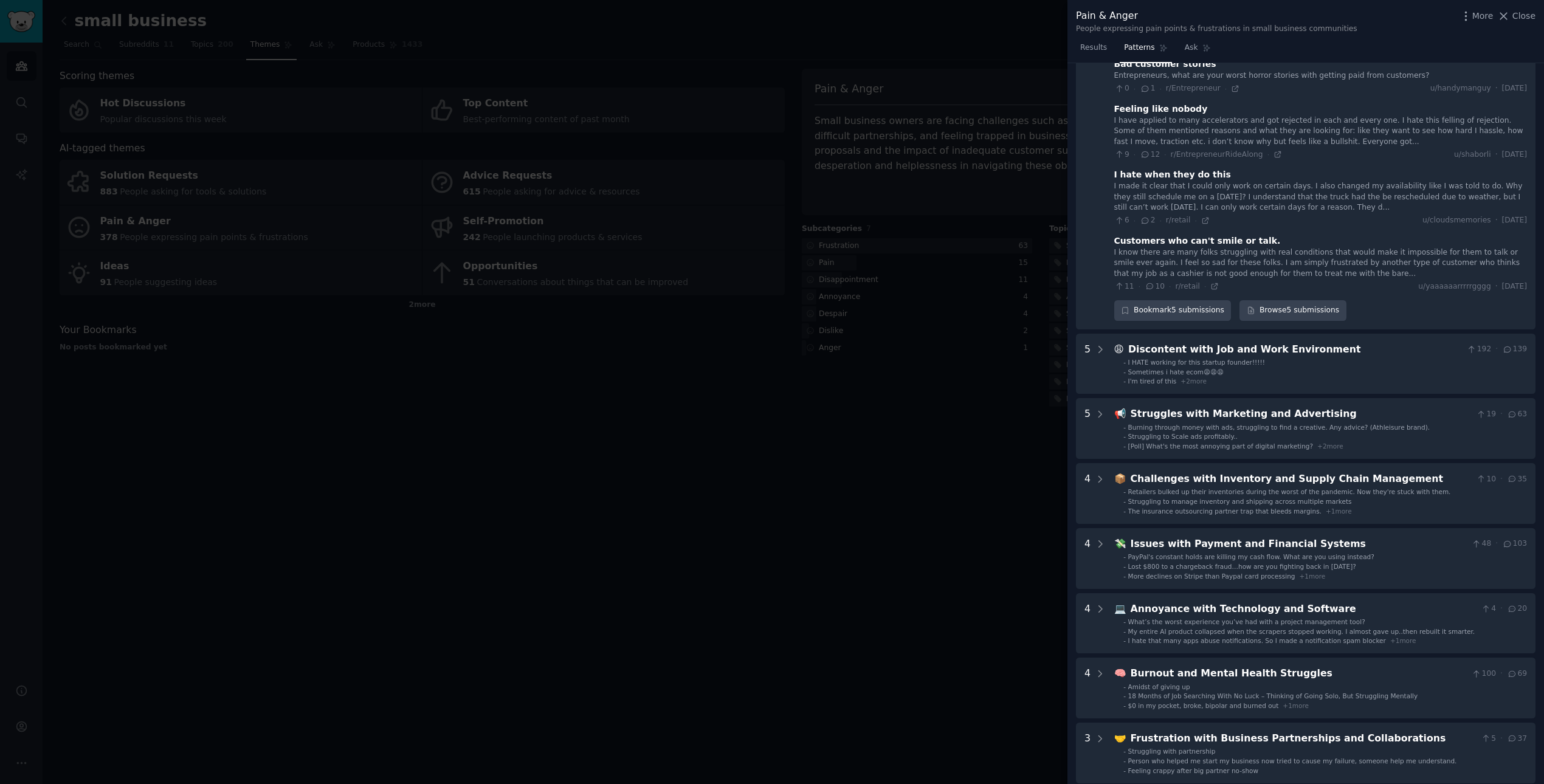
scroll to position [1232, 0]
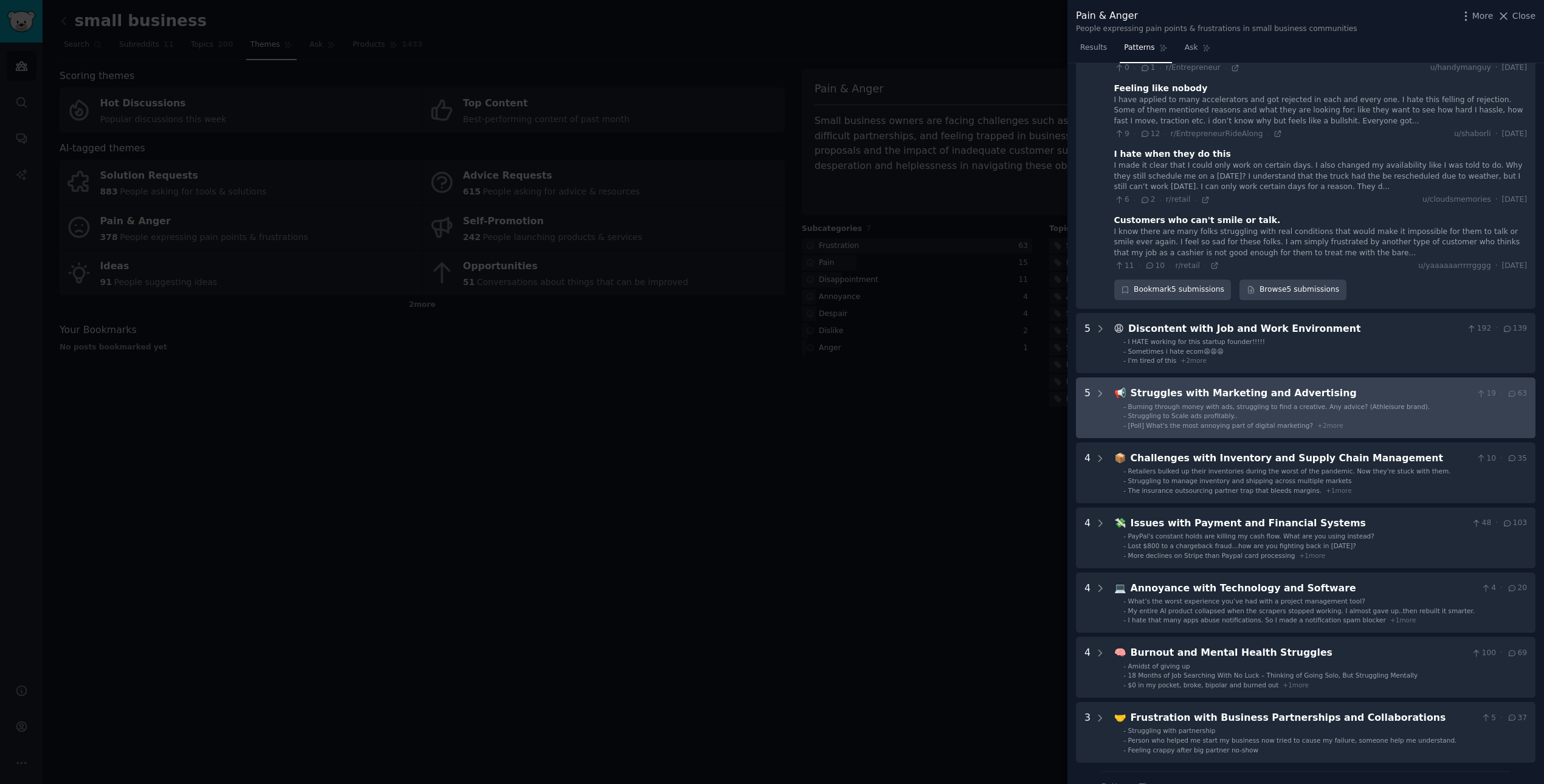
click at [1029, 386] on div "Struggles with Marketing and Advertising" at bounding box center [1301, 393] width 341 height 15
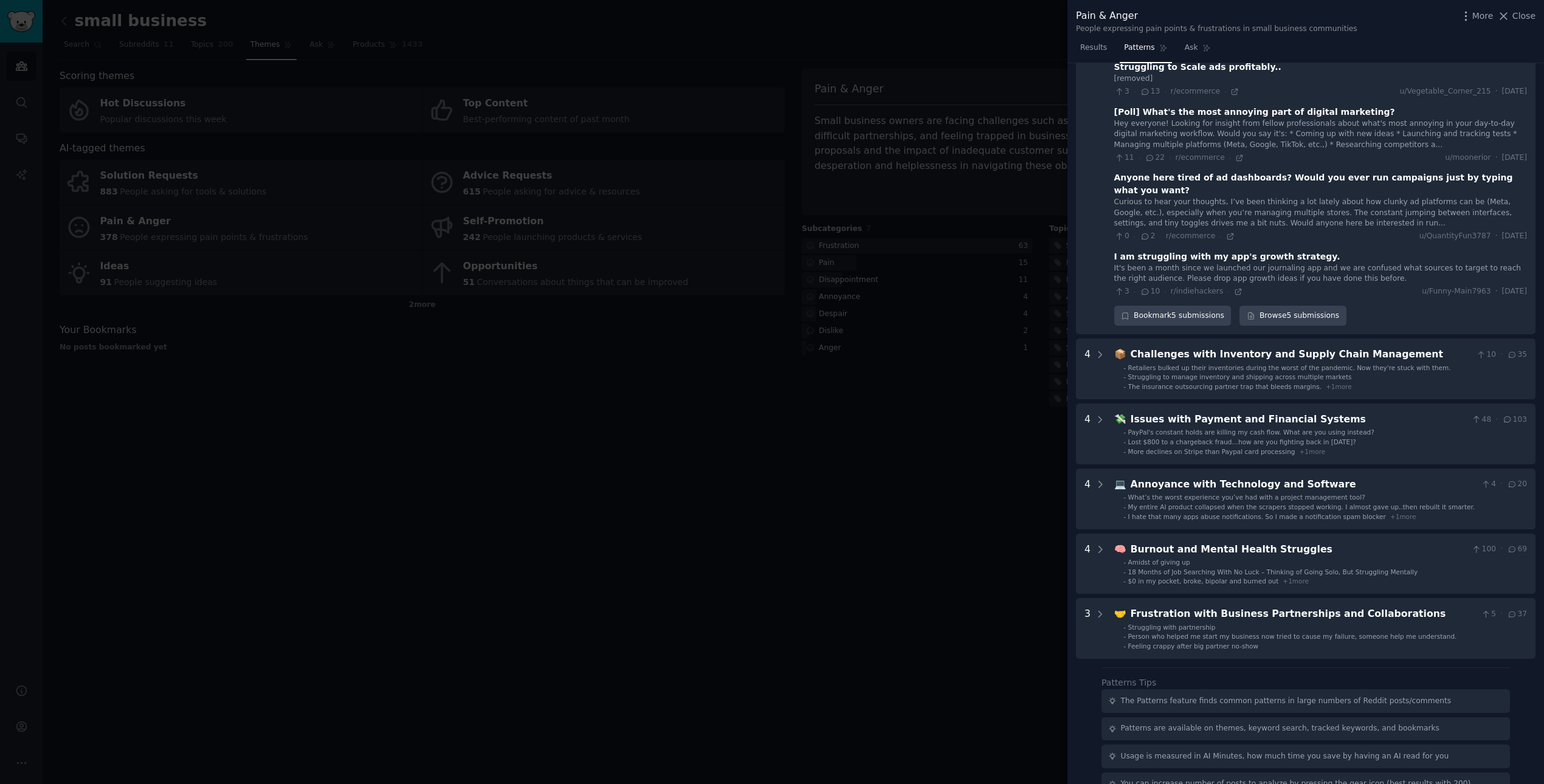
scroll to position [1677, 0]
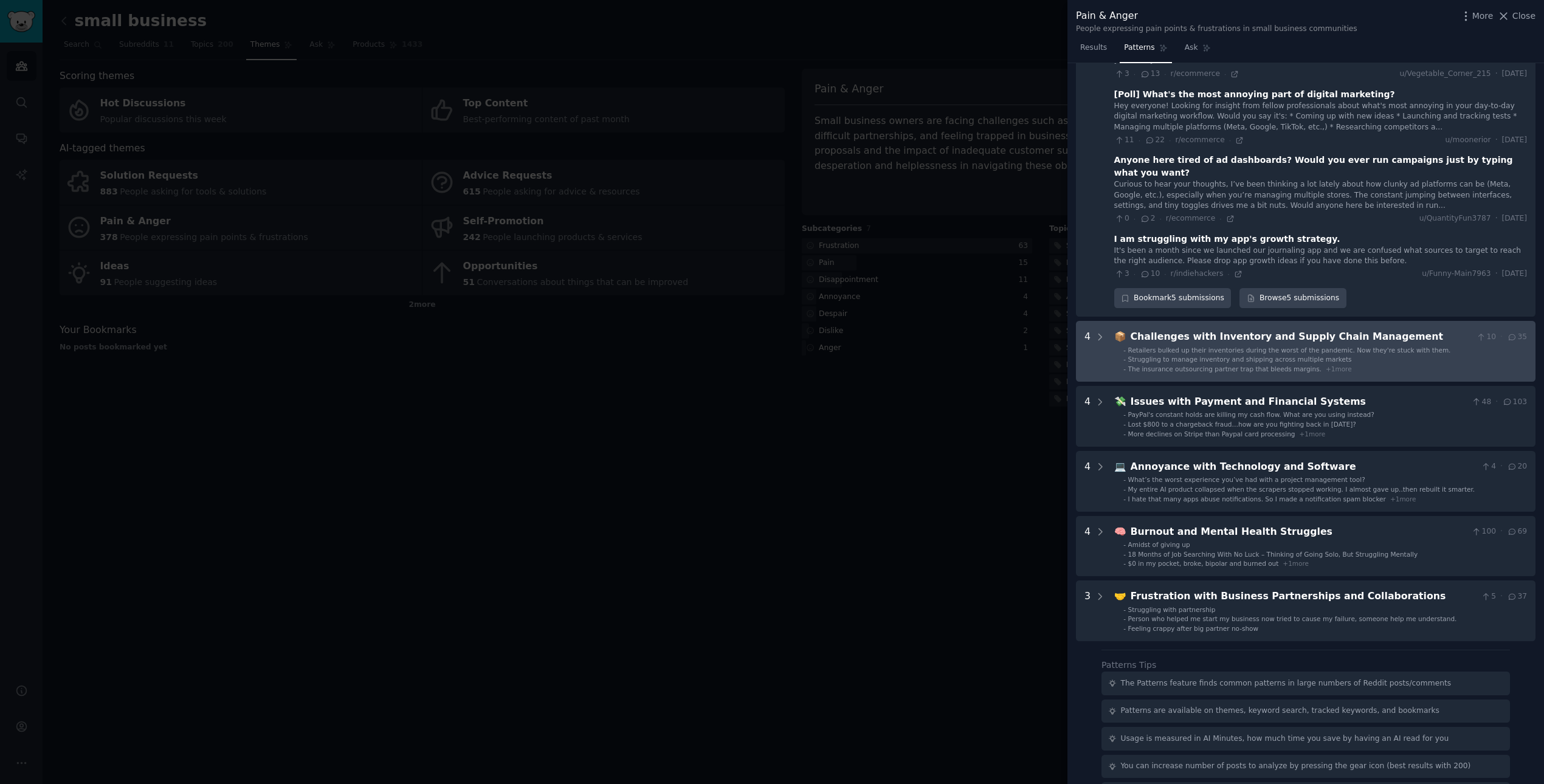
click at [1029, 329] on div "📦 Challenges with Inventory and Supply Chain Management 10 · 35 - Retailers bul…" at bounding box center [1321, 351] width 413 height 43
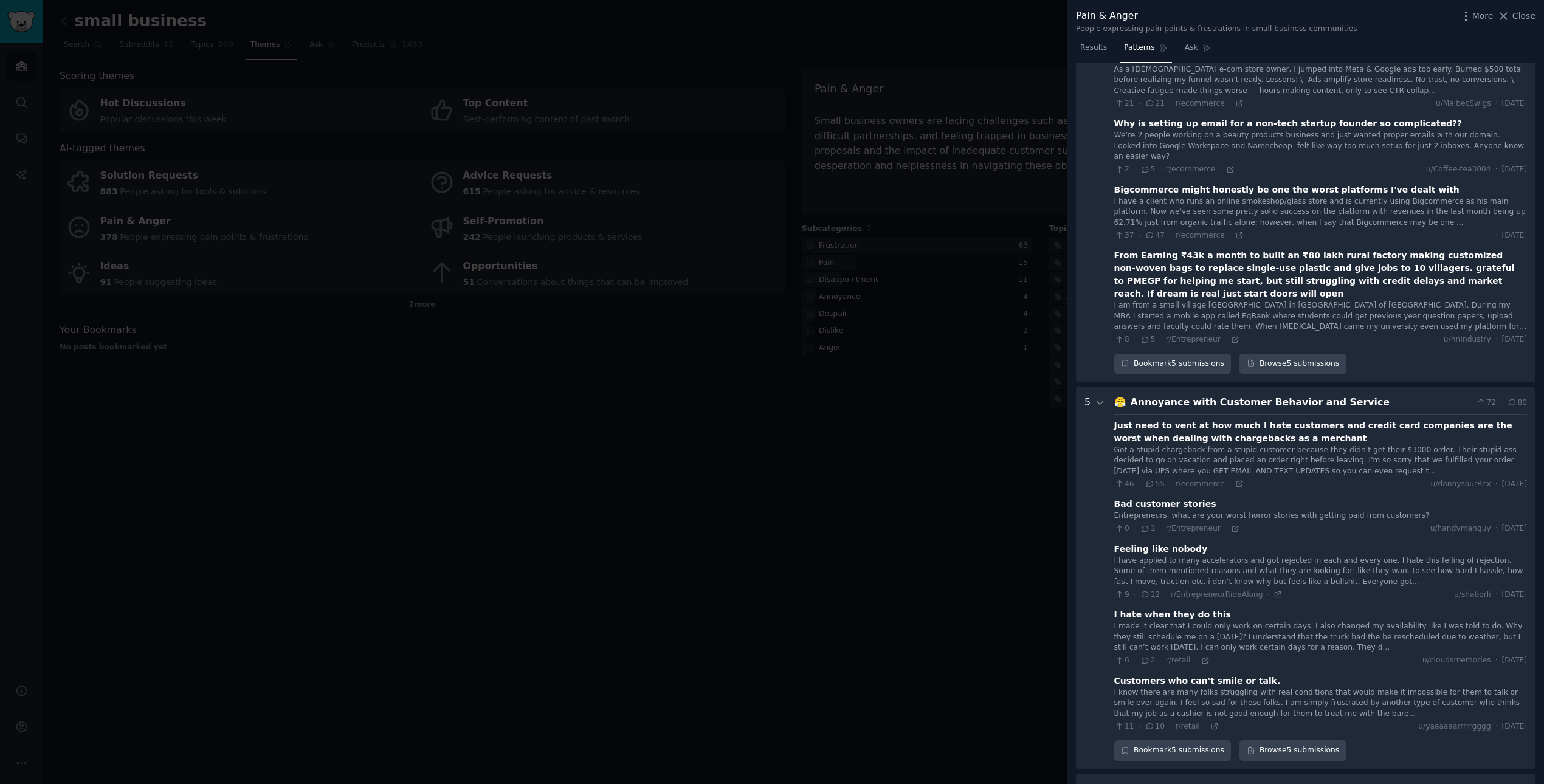
scroll to position [764, 0]
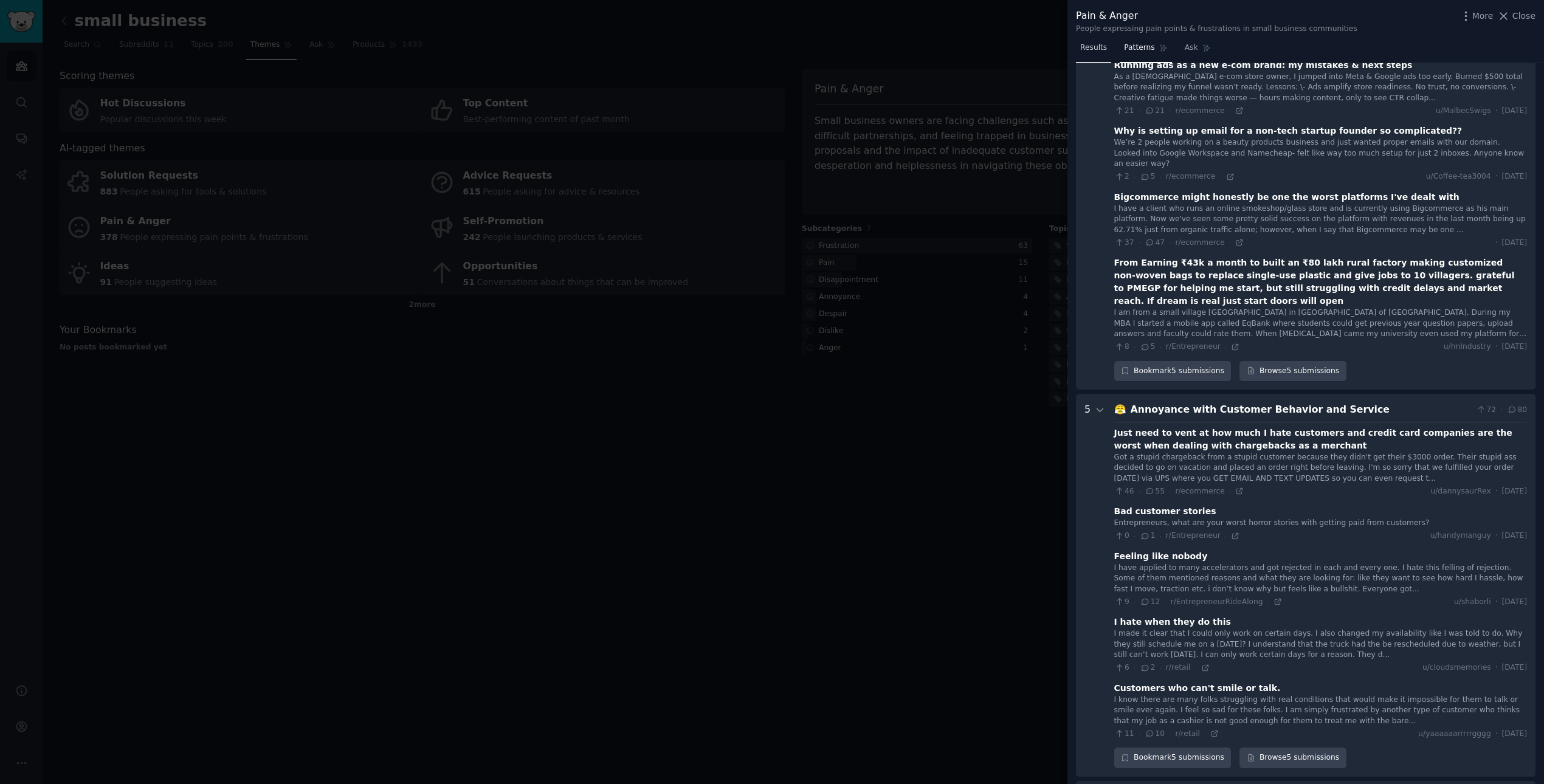
click at [1029, 53] on span "Results" at bounding box center [1094, 48] width 27 height 11
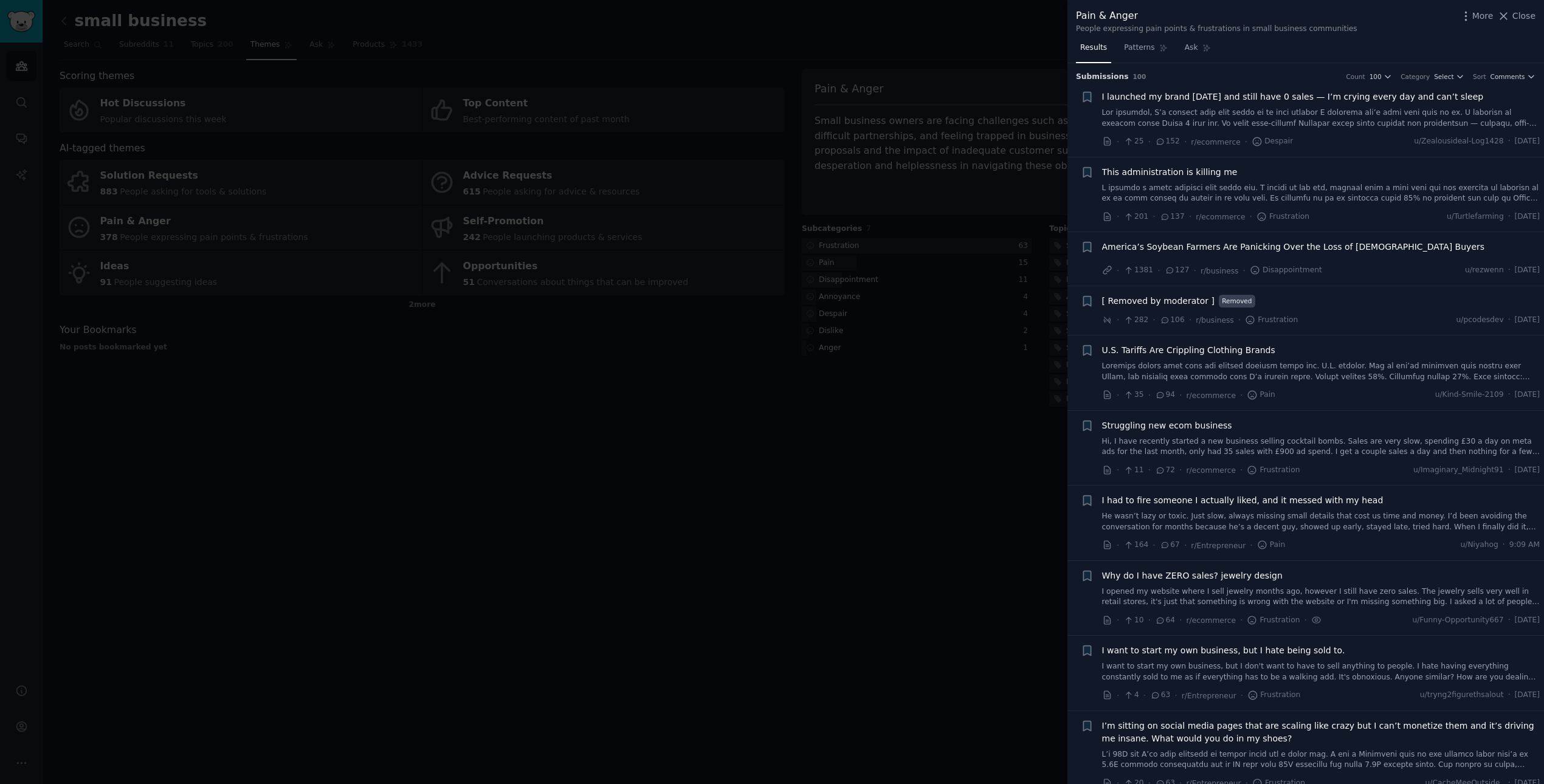
click at [1029, 83] on li "Bookmark this conversation + I launched my brand [DATE] and still have 0 sales …" at bounding box center [1306, 120] width 476 height 75
click at [1029, 77] on span "100" at bounding box center [1375, 76] width 12 height 8
click at [1029, 146] on p "500" at bounding box center [1303, 142] width 14 height 11
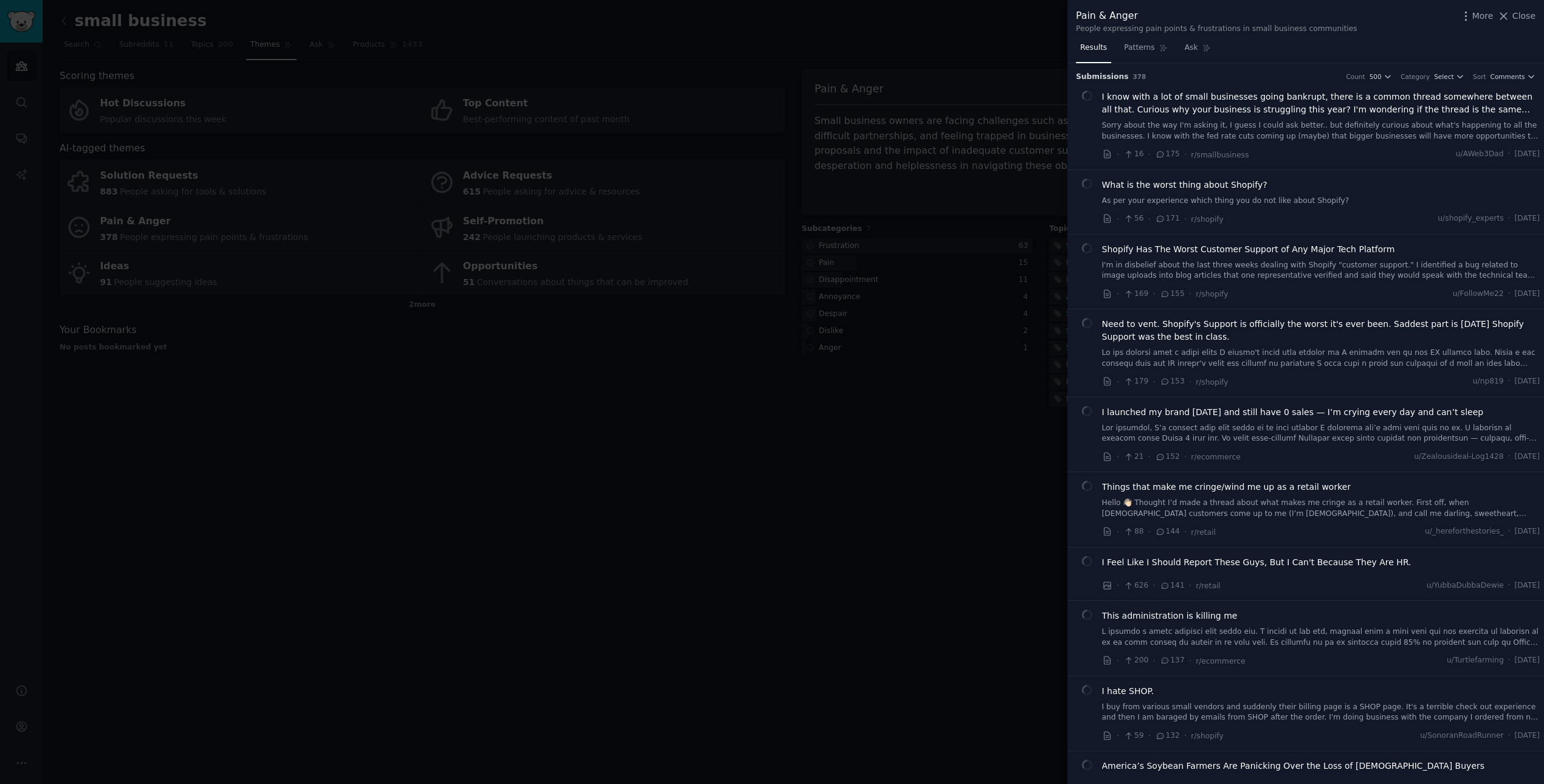
click at [1029, 74] on h3 "Submission s 378 Count 500 Category Select Sort Comments" at bounding box center [1306, 77] width 460 height 11
click at [1029, 184] on span "What is the worst thing about Shopify?" at bounding box center [1184, 185] width 166 height 13
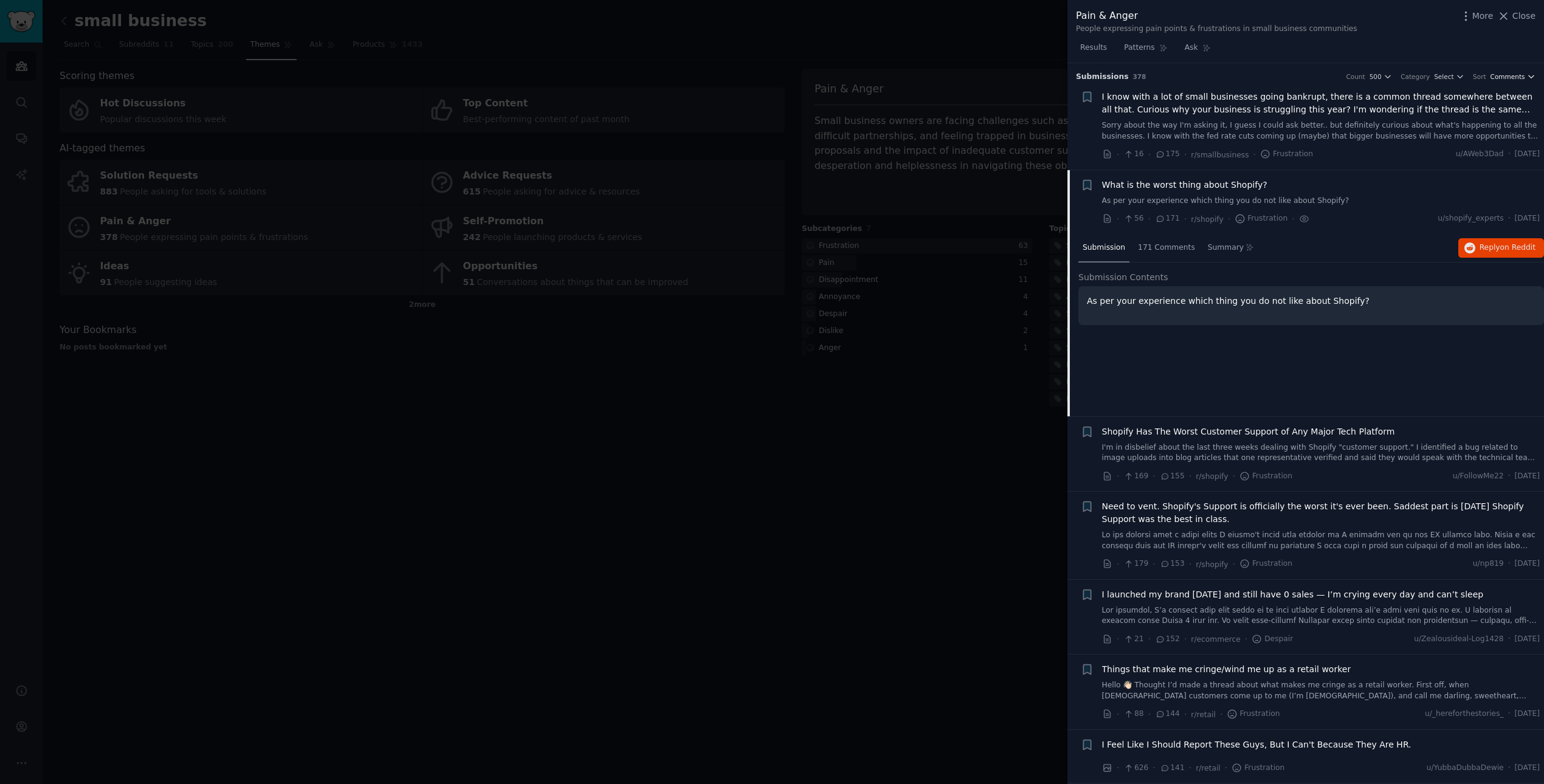
click at [1029, 74] on span "Comments" at bounding box center [1508, 76] width 34 height 8
click at [1029, 78] on span "Comments" at bounding box center [1508, 76] width 34 height 8
click at [1029, 142] on div "Recent" at bounding box center [1474, 142] width 113 height 21
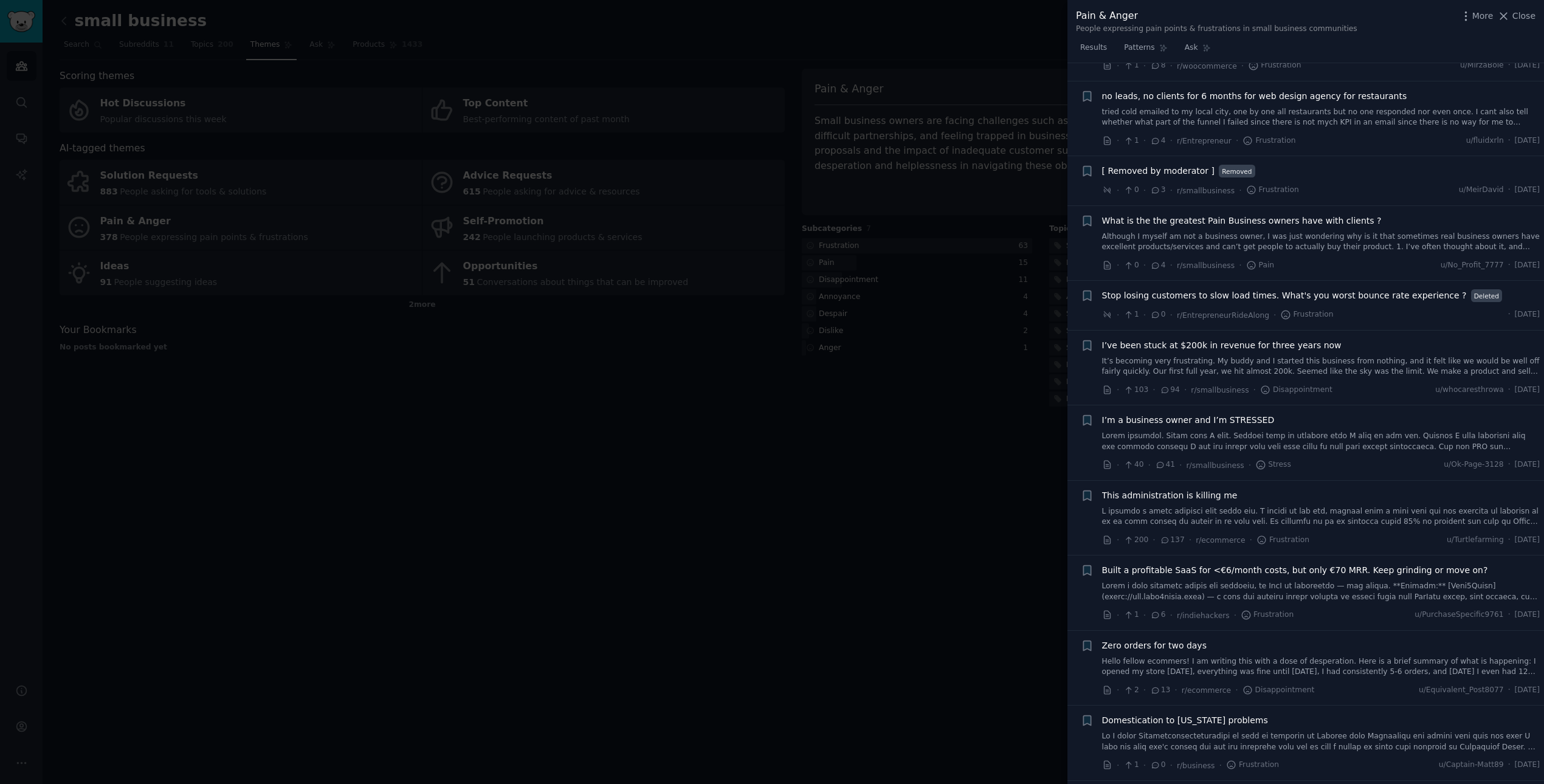
scroll to position [225, 0]
click at [1029, 245] on link "Although I myself am not a business owner, I was just wondering why is it that …" at bounding box center [1321, 243] width 438 height 21
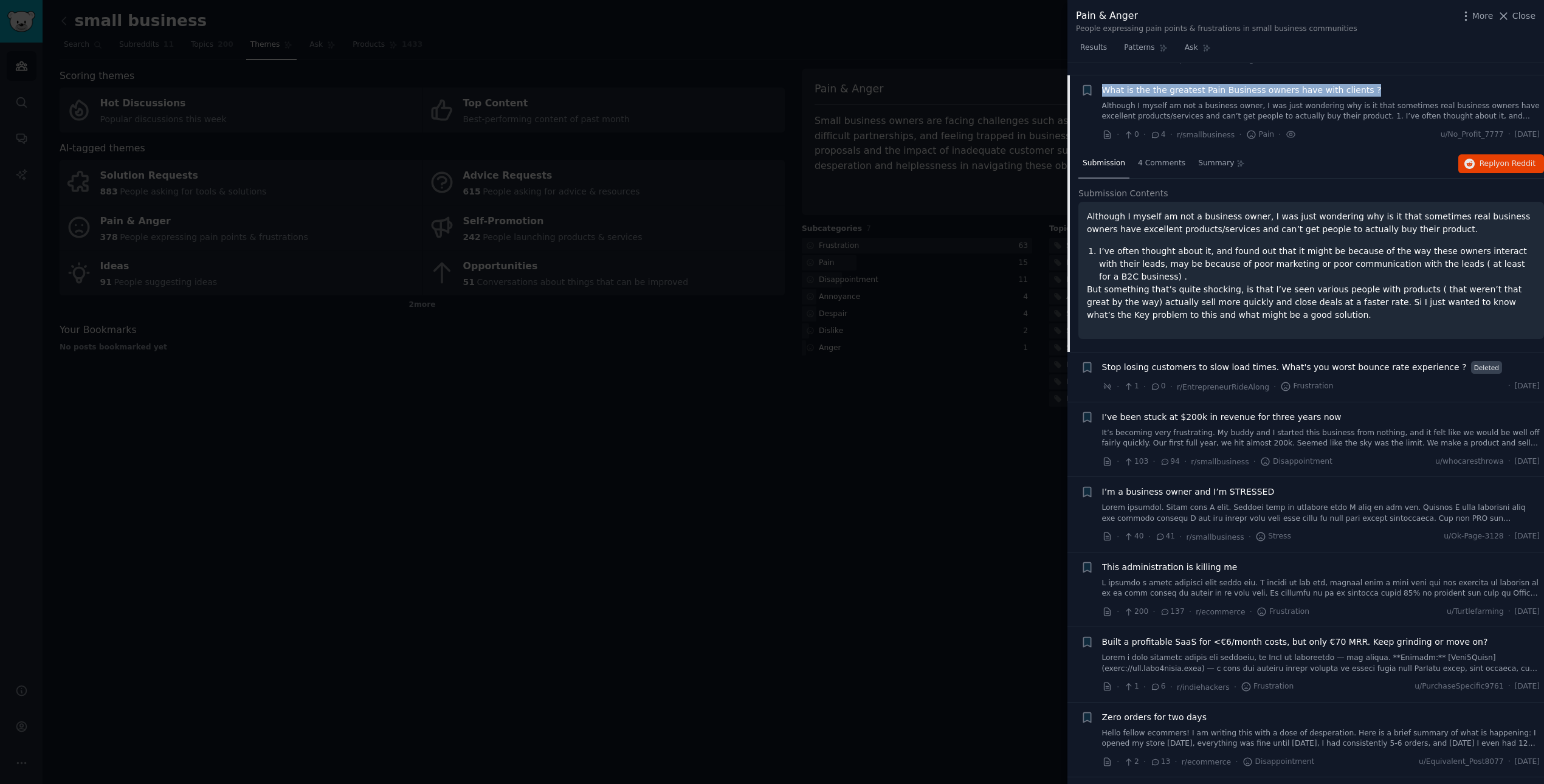
scroll to position [369, 0]
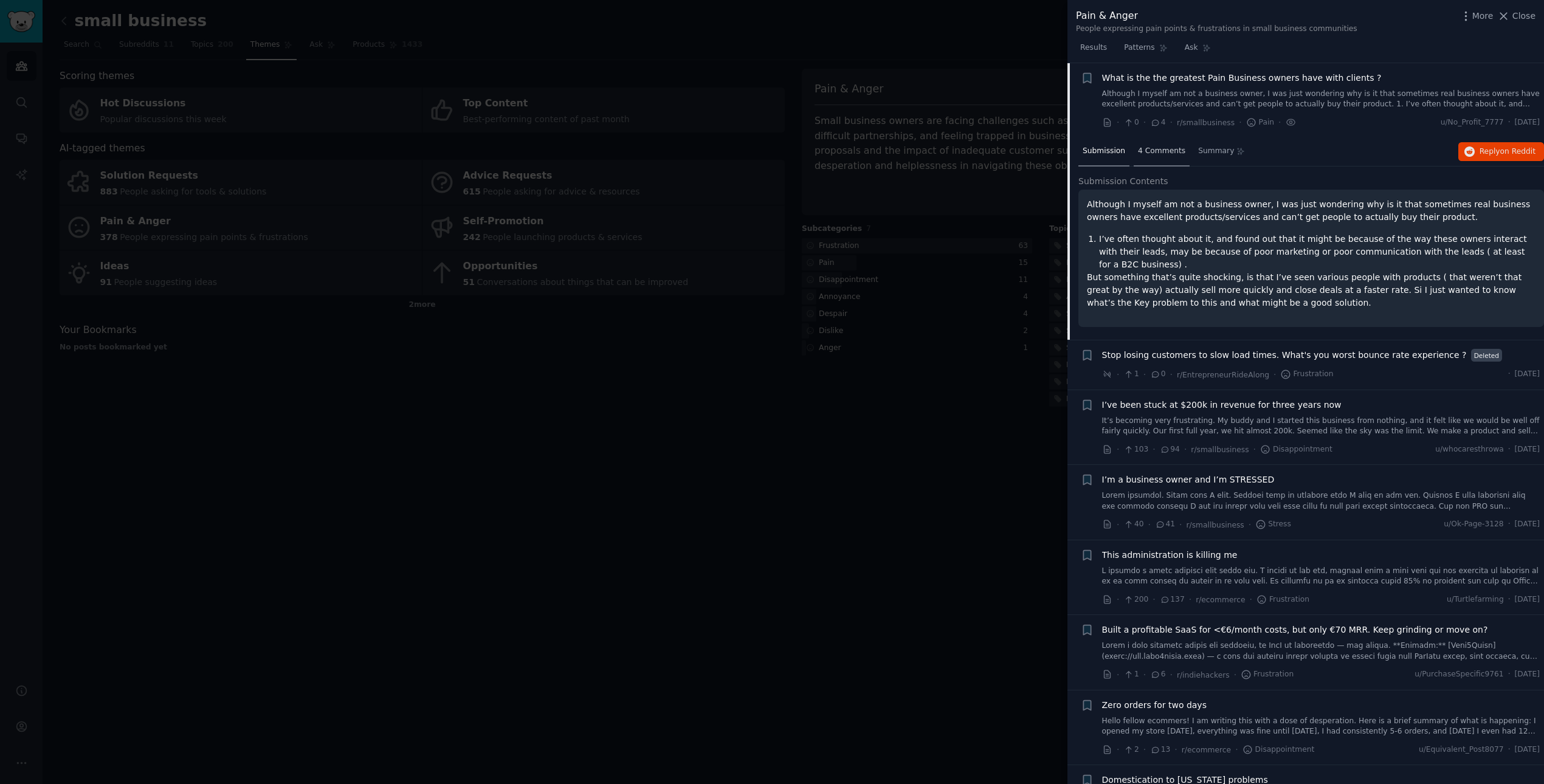
click at [1029, 151] on span "4 Comments" at bounding box center [1161, 151] width 47 height 11
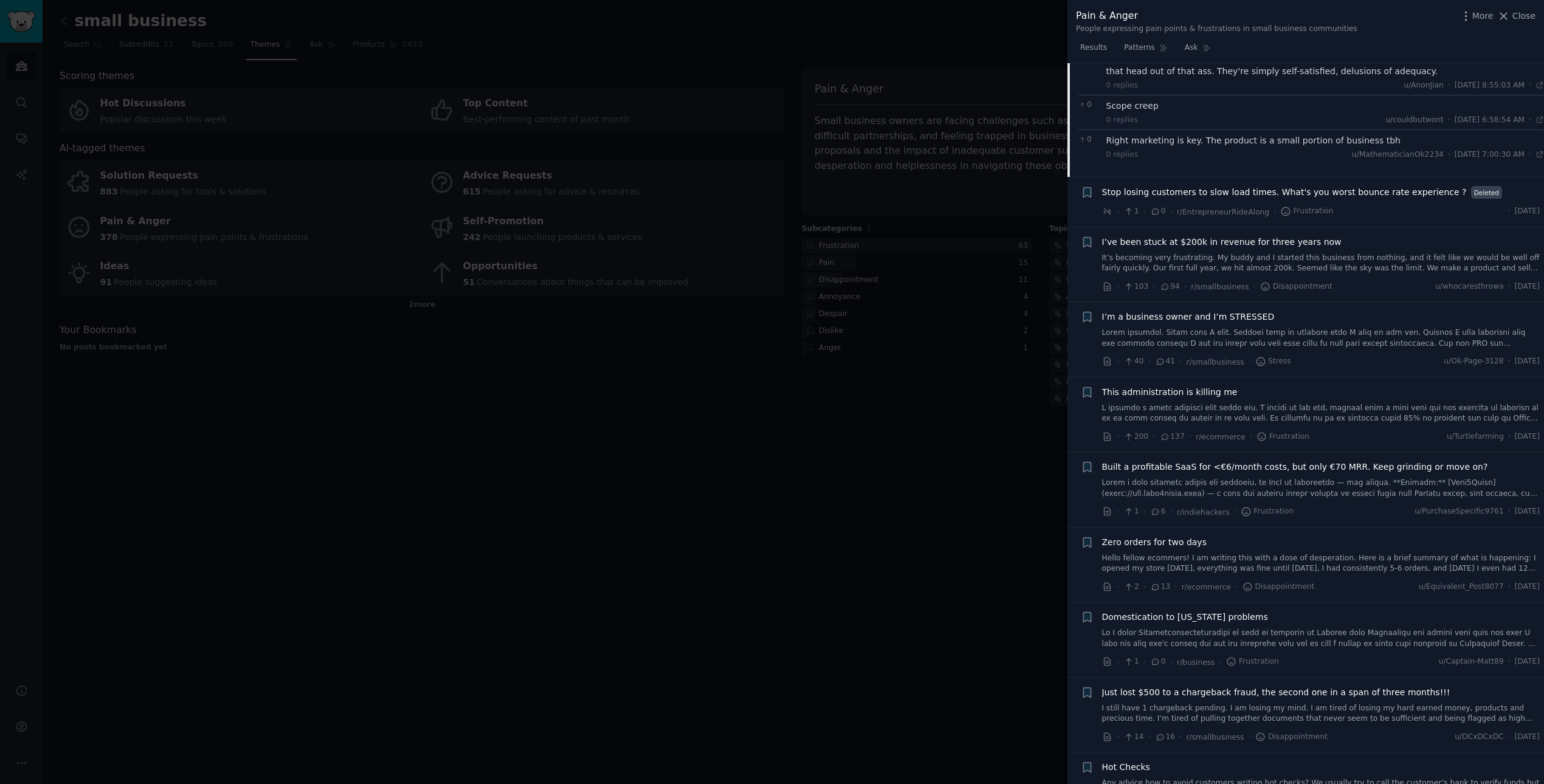
scroll to position [597, 0]
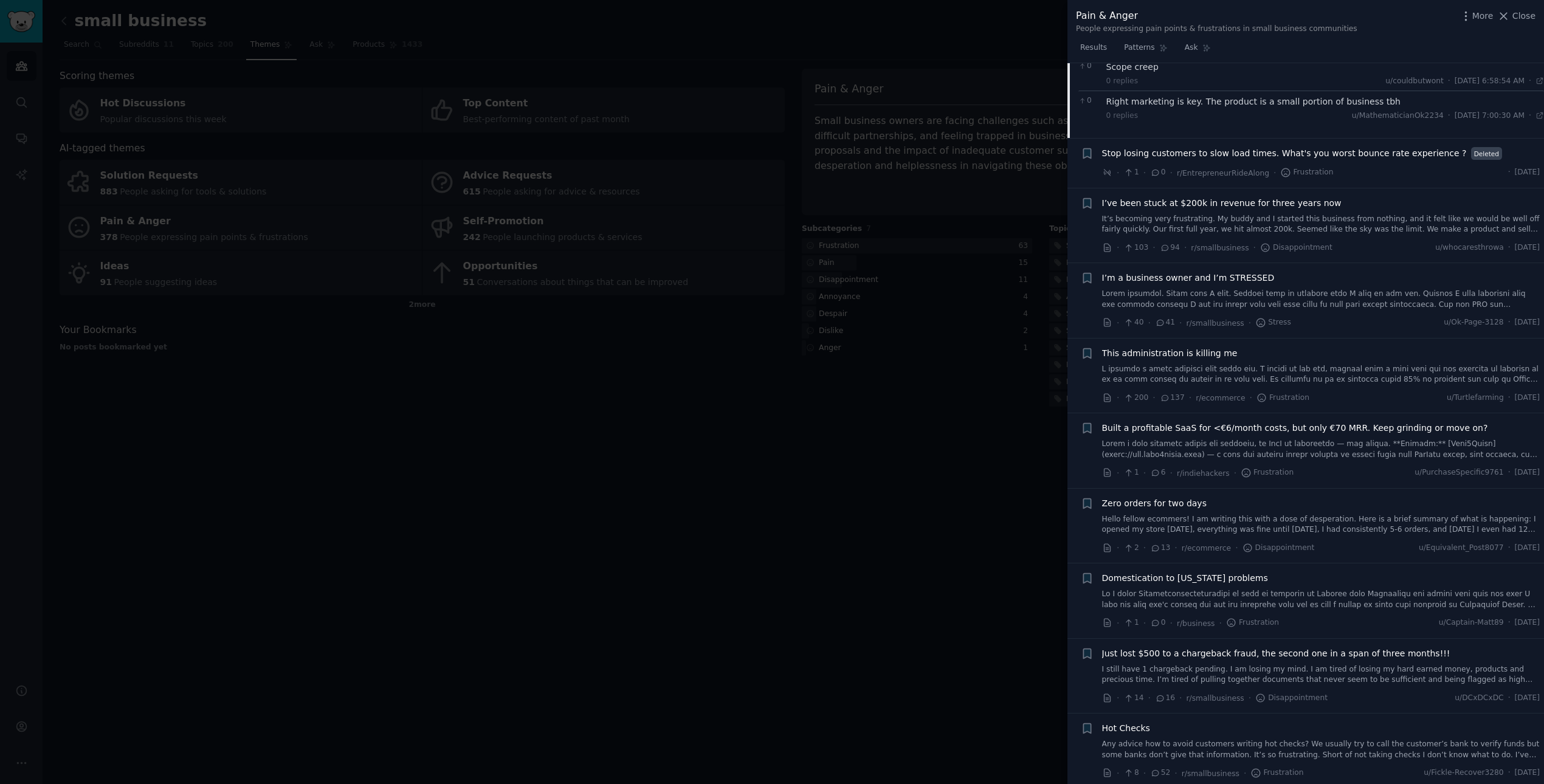
click at [1029, 280] on span "I’m a business owner and I’m STRESSED" at bounding box center [1188, 278] width 172 height 13
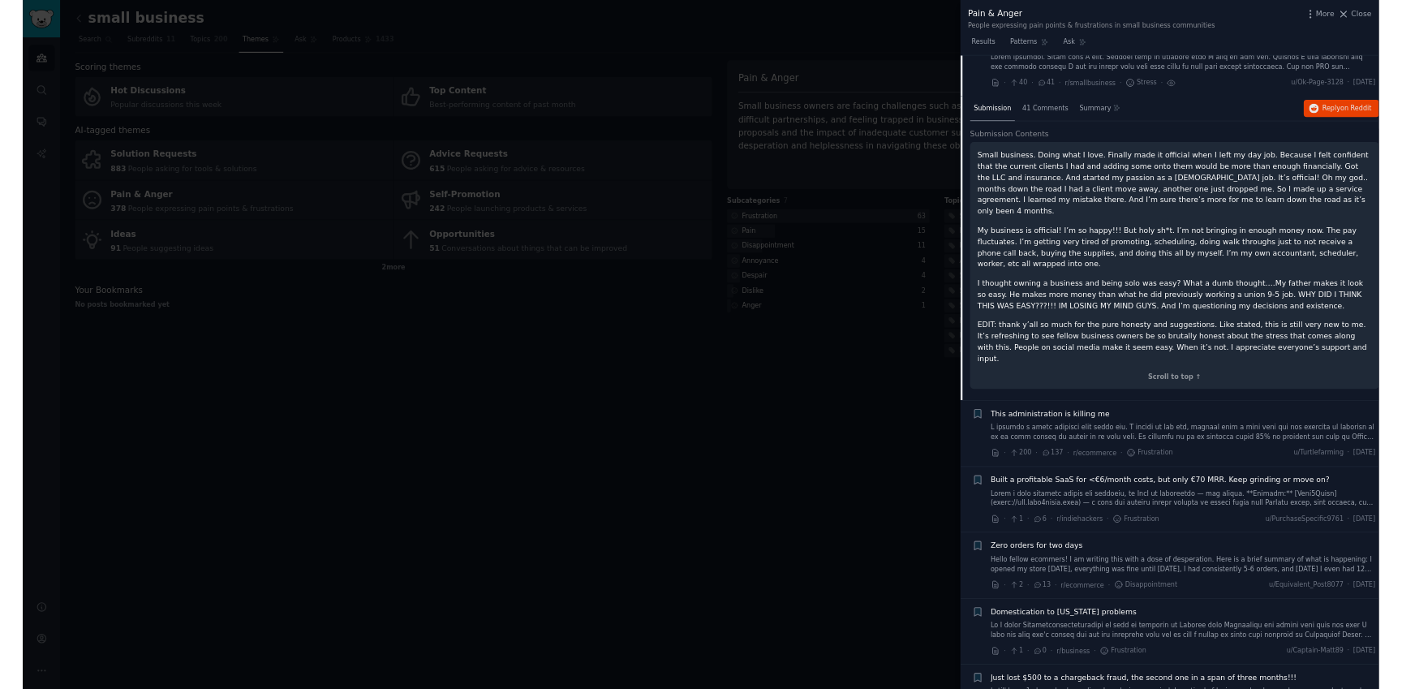
scroll to position [760, 0]
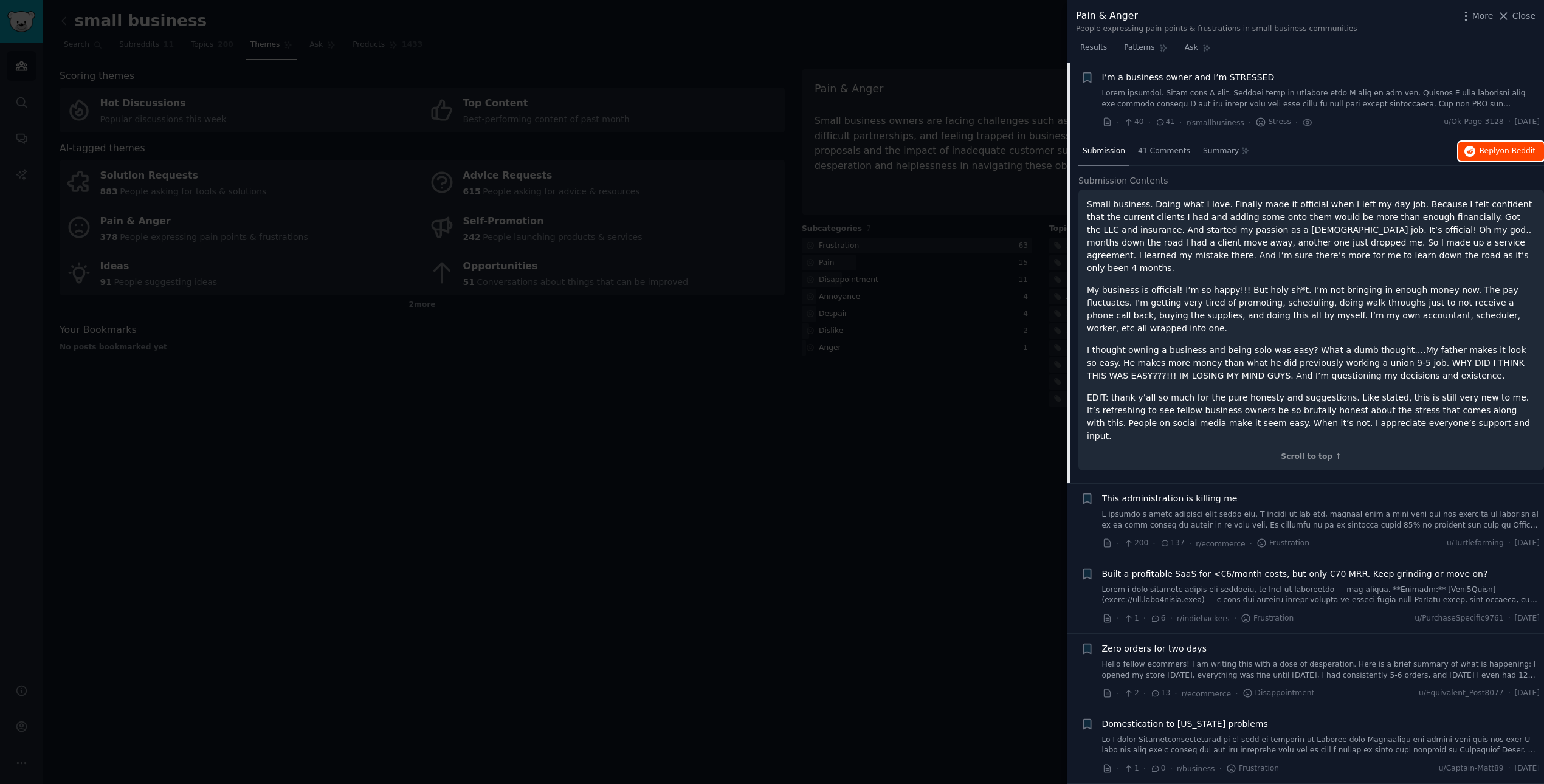
click at [1029, 154] on icon "button" at bounding box center [1470, 151] width 11 height 11
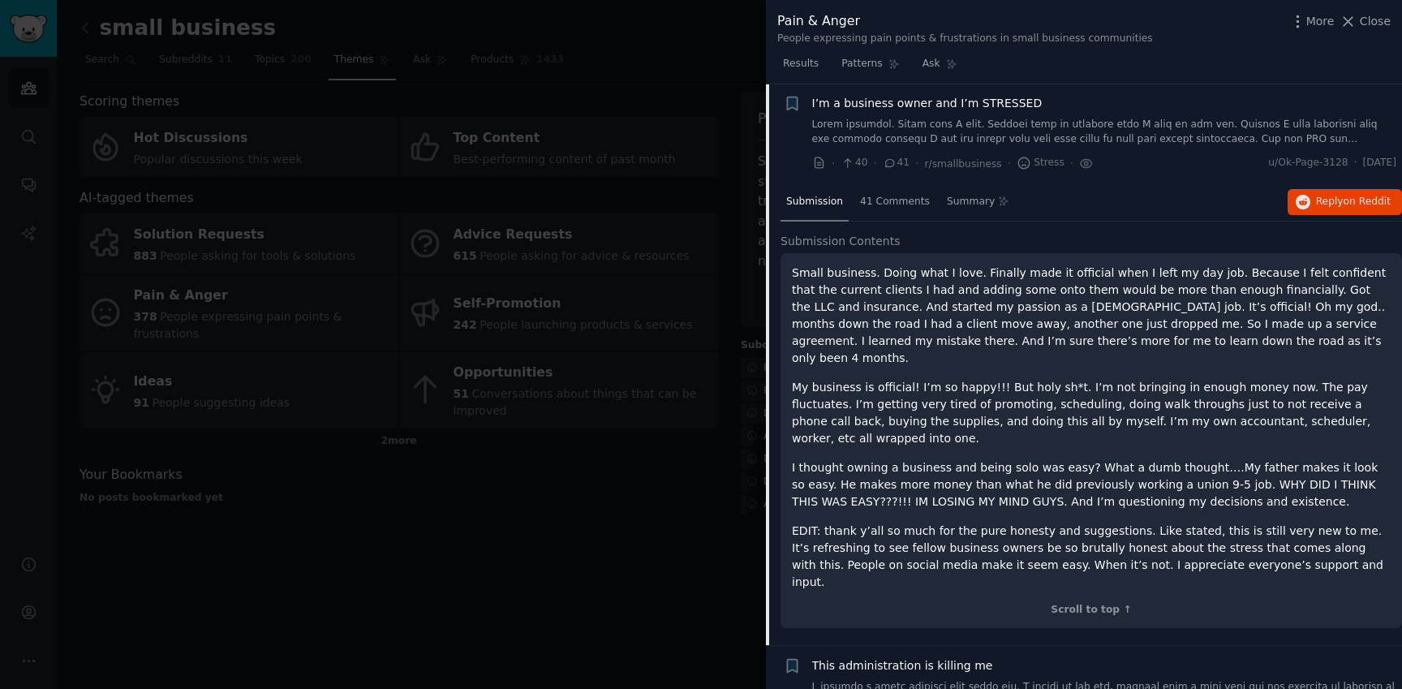
click at [930, 102] on span "I’m a business owner and I’m STRESSED" at bounding box center [927, 103] width 230 height 17
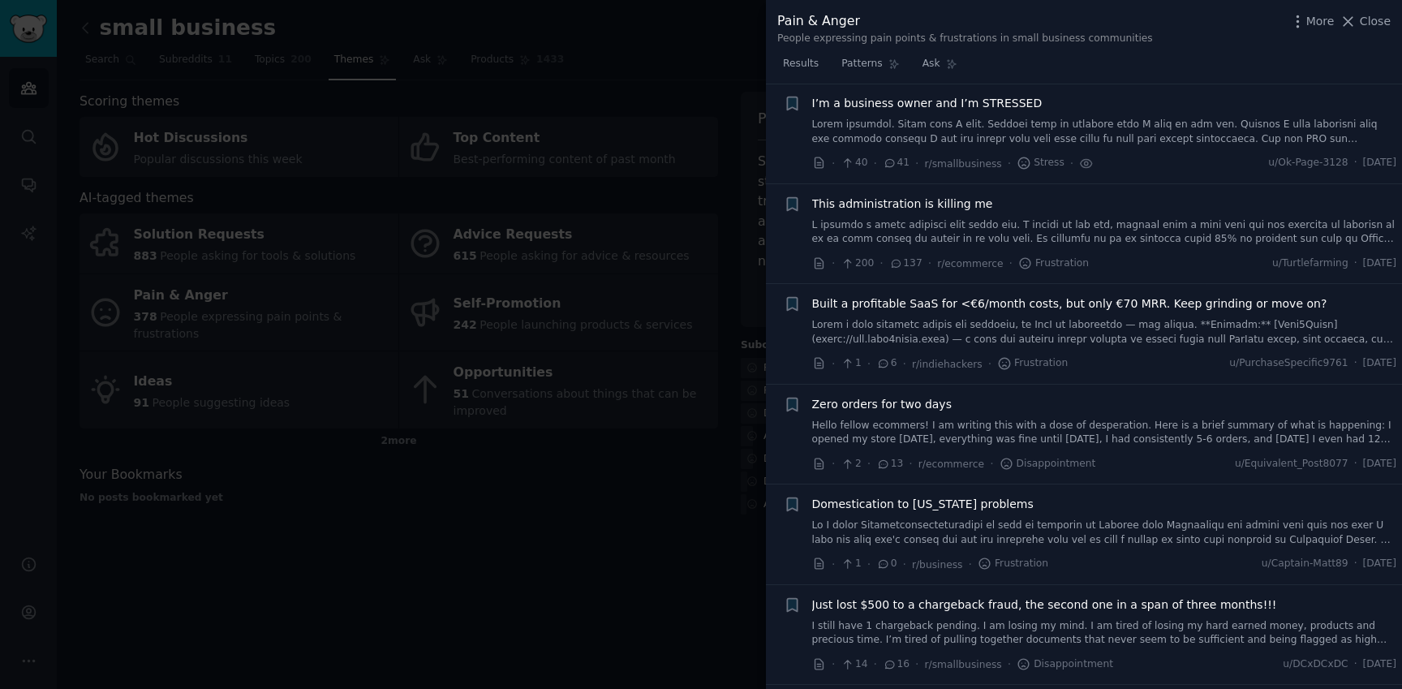
scroll to position [759, 0]
click at [930, 102] on span "I’m a business owner and I’m STRESSED" at bounding box center [927, 104] width 230 height 17
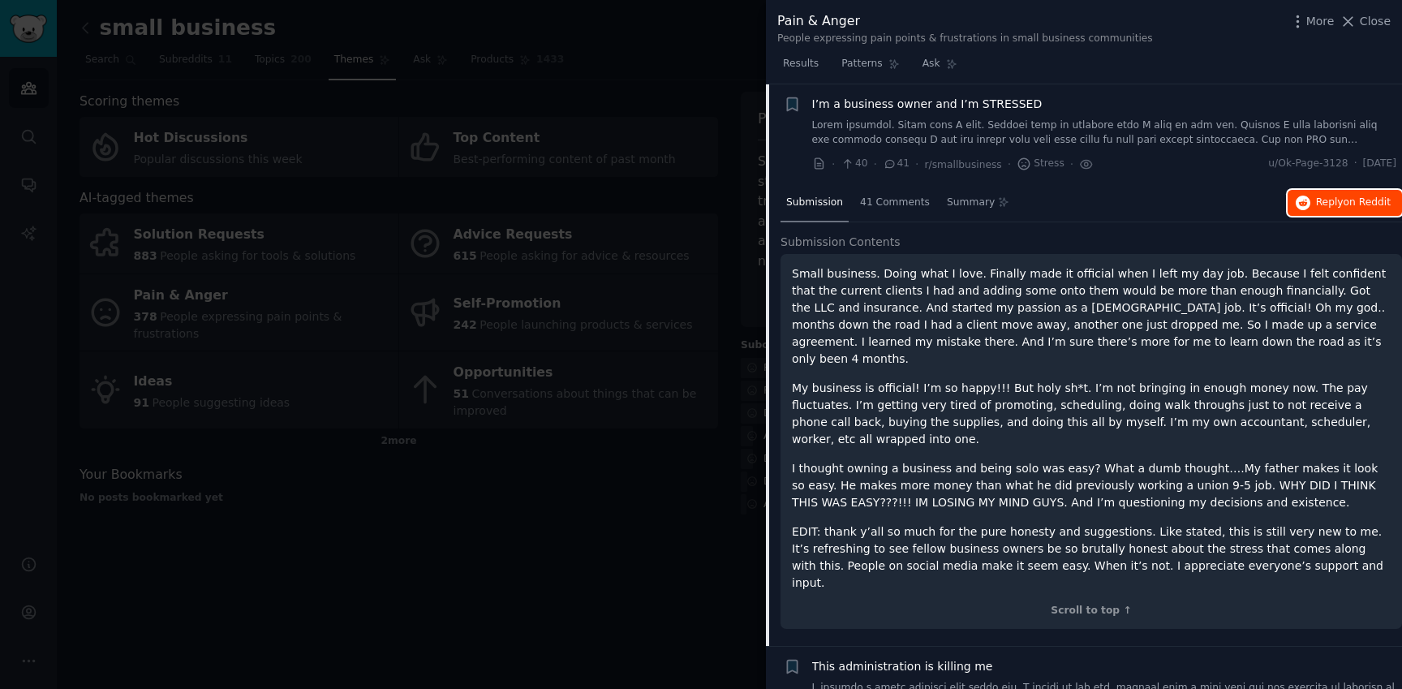
click at [1341, 209] on span "Reply on Reddit" at bounding box center [1353, 203] width 75 height 15
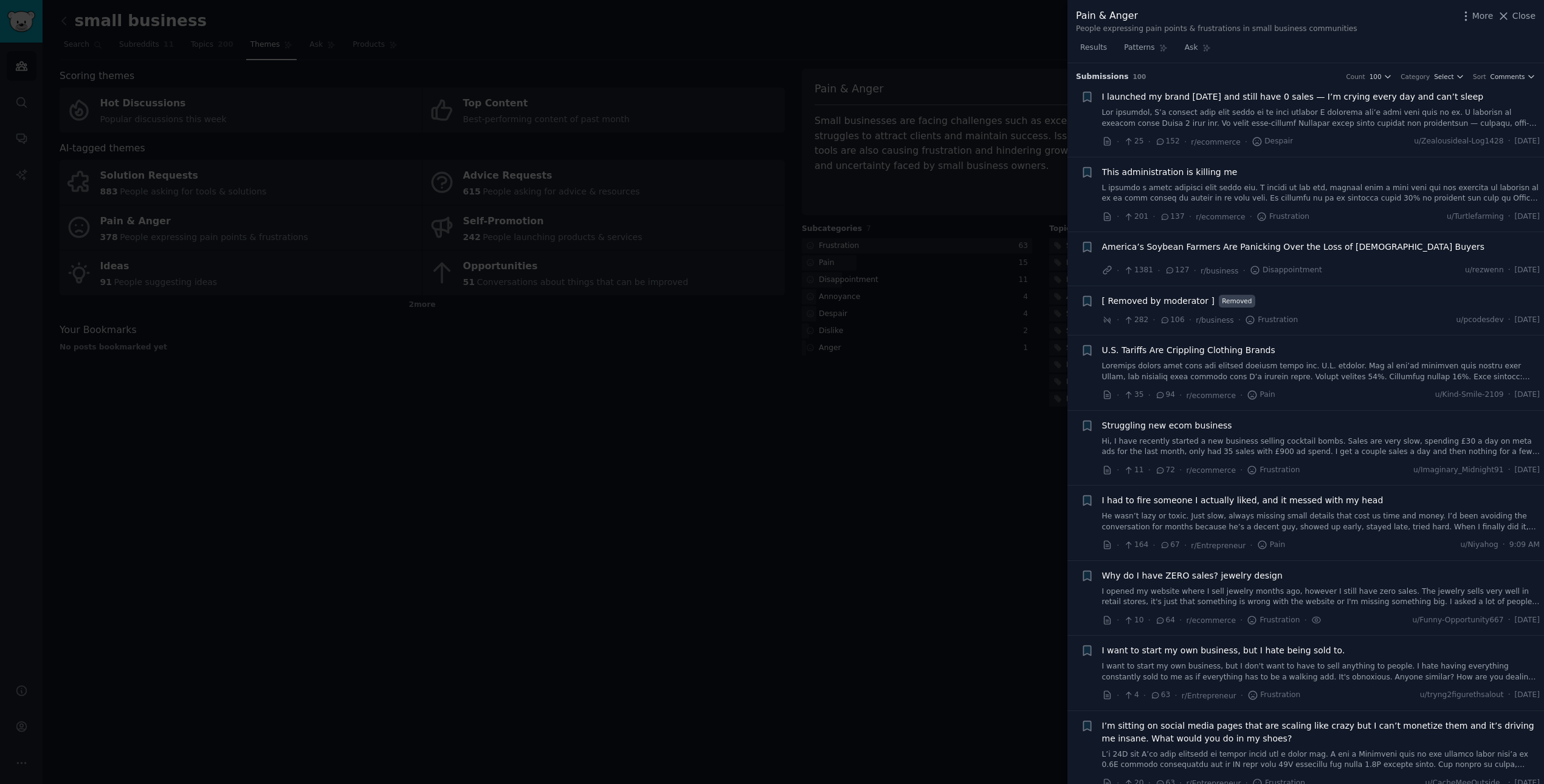
click at [563, 446] on div at bounding box center [772, 392] width 1544 height 784
